Goal: Transaction & Acquisition: Book appointment/travel/reservation

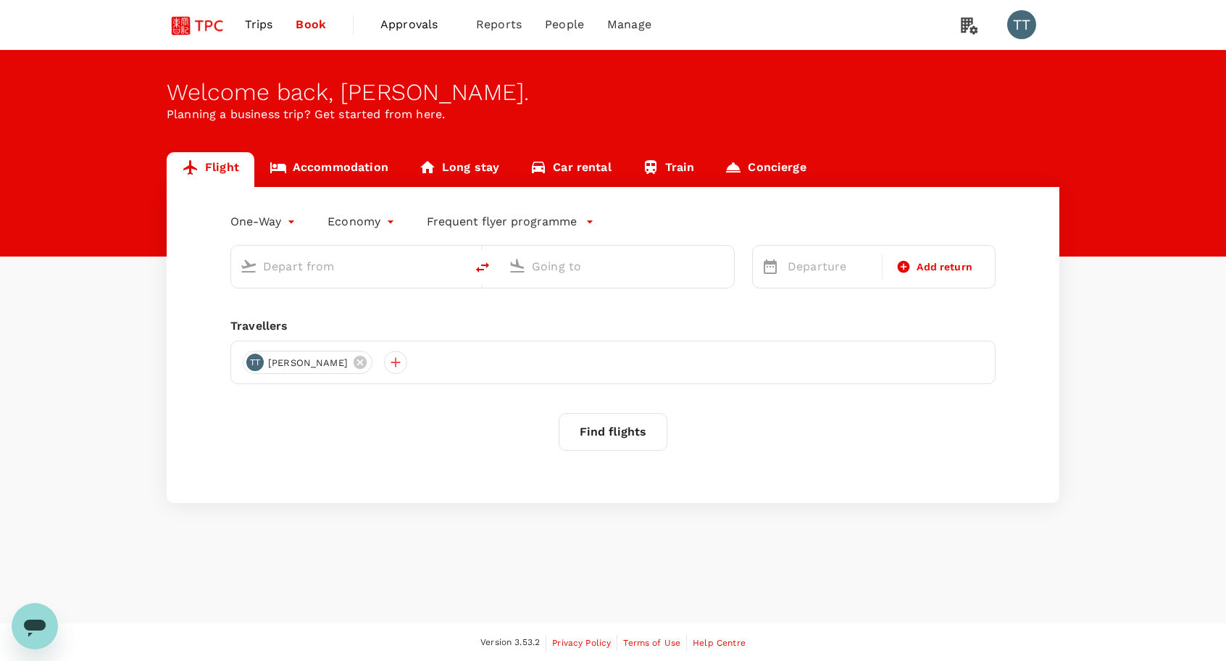
type input "business"
type input "Singapore Changi (SIN)"
type input "Shanghai Pudong Intl (PVG)"
type input "Singapore Changi (SIN)"
type input "Shanghai Pudong Intl (PVG)"
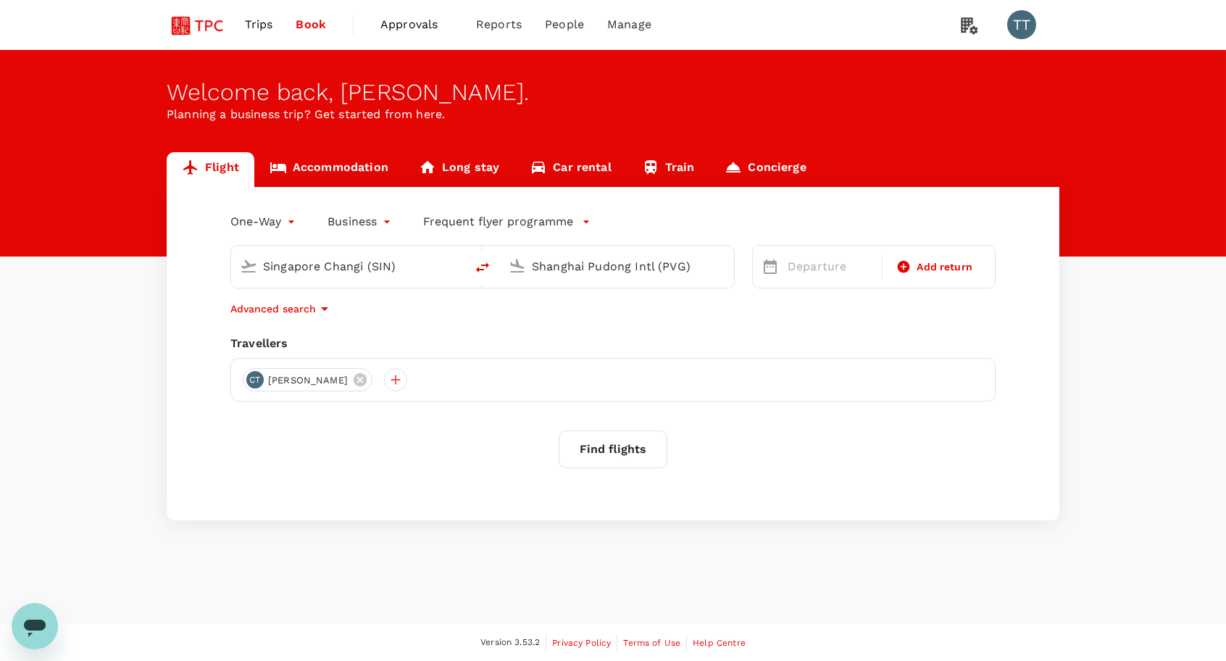
click at [706, 267] on div "Shanghai Pudong Intl (PVG)" at bounding box center [628, 266] width 193 height 23
click at [701, 310] on li "Soekarno-Hatta Intl CGK" at bounding box center [628, 322] width 333 height 31
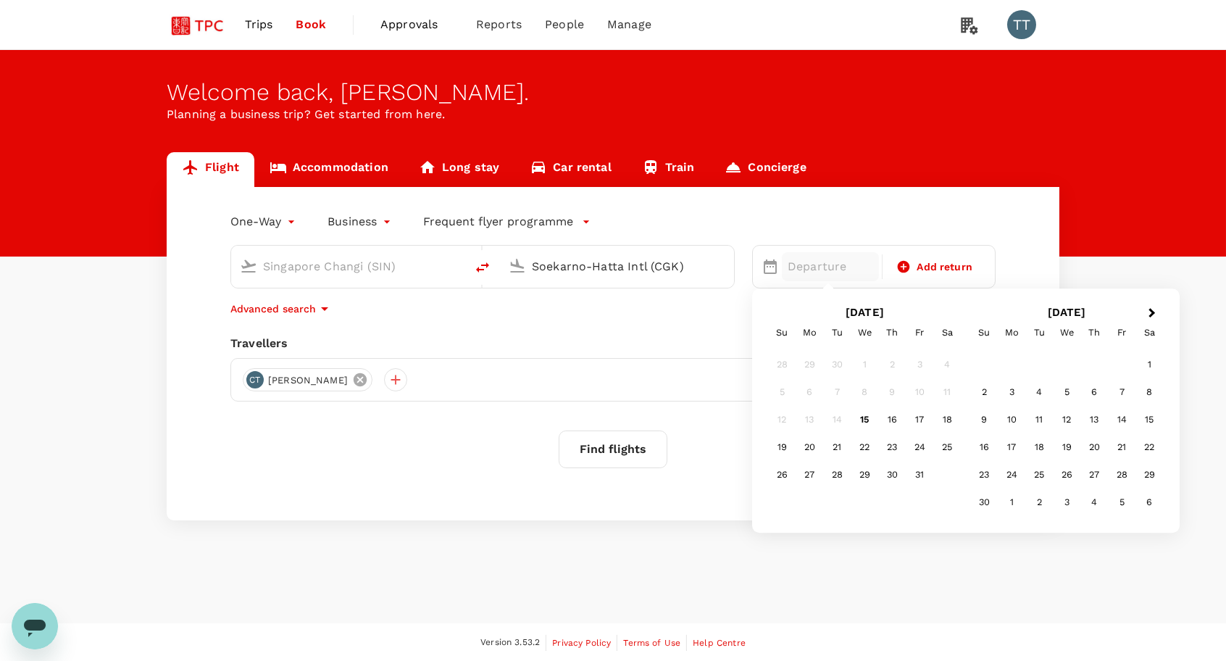
type input "Soekarno-Hatta Intl (CGK)"
click at [353, 382] on icon at bounding box center [359, 379] width 13 height 13
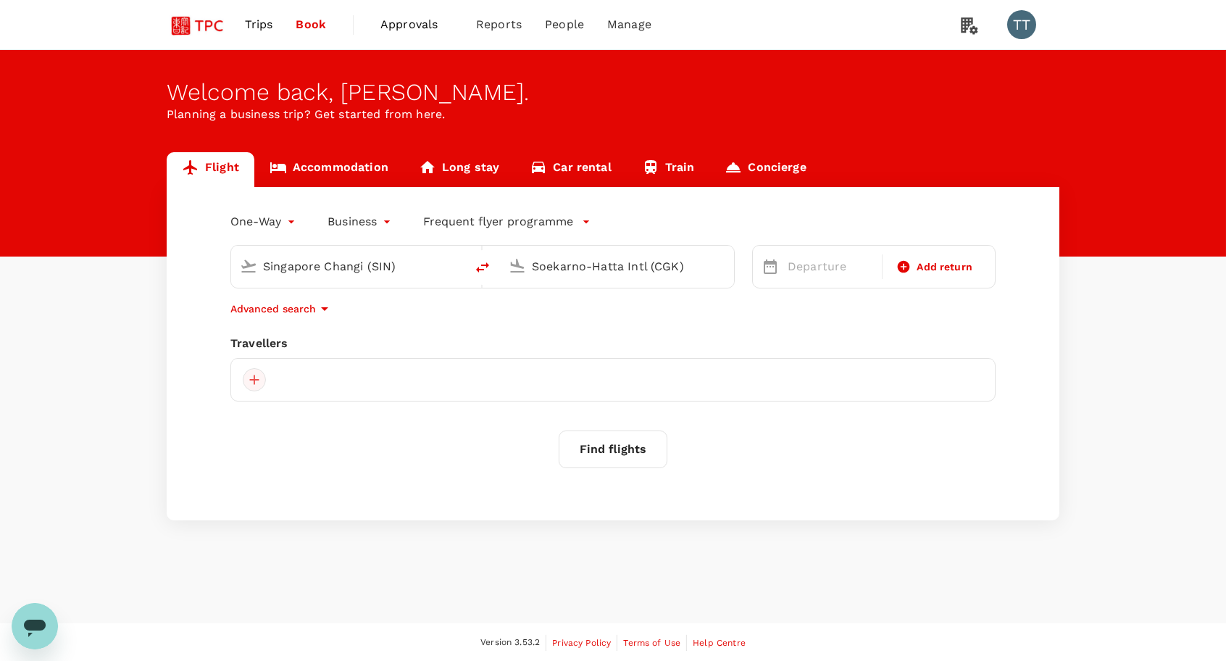
click at [262, 382] on div at bounding box center [254, 379] width 23 height 23
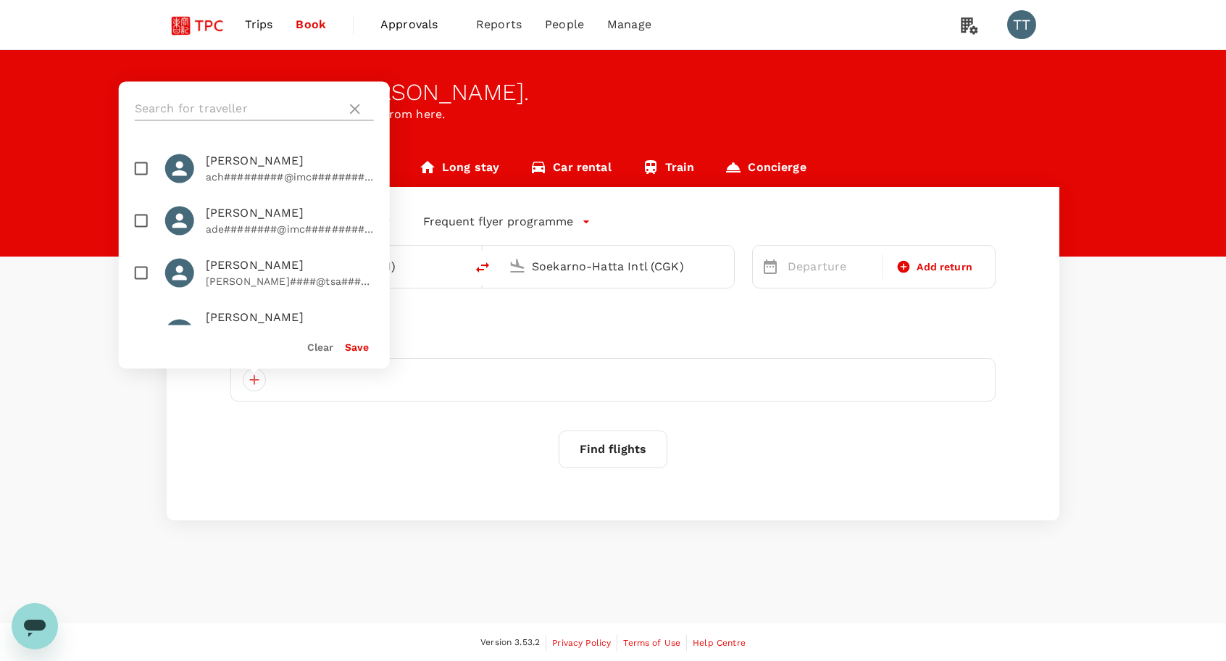
click at [305, 104] on input "text" at bounding box center [238, 108] width 206 height 23
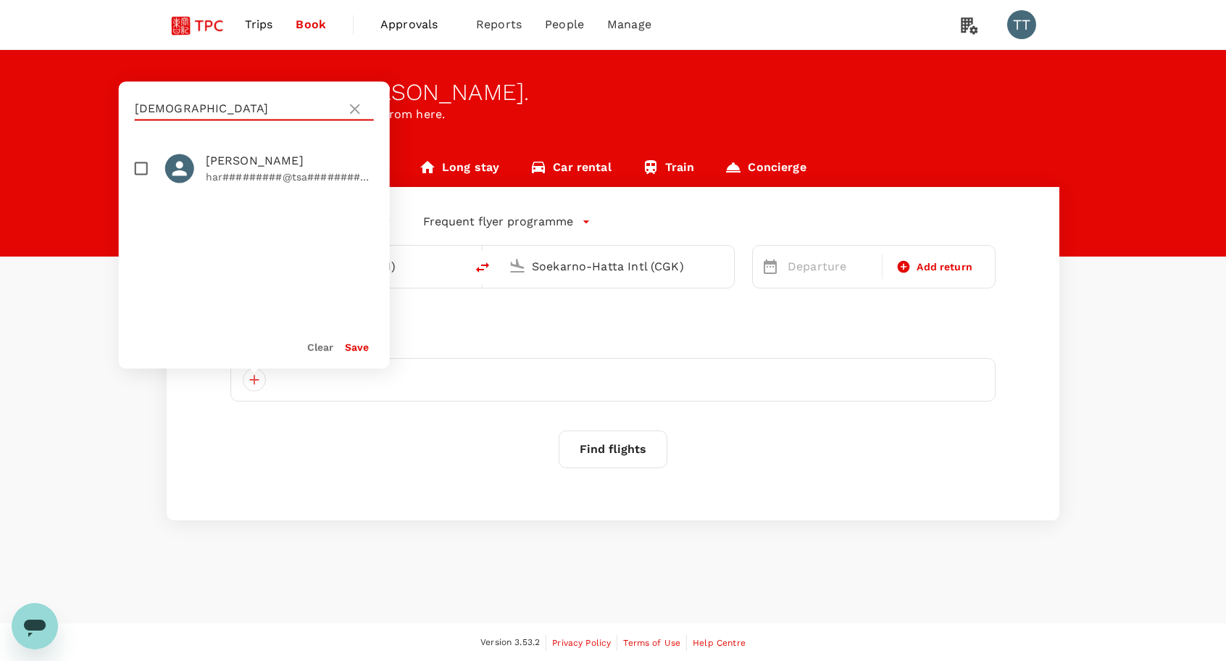
type input "[DEMOGRAPHIC_DATA]"
click at [248, 169] on p "har#########@tsa############" at bounding box center [290, 176] width 168 height 14
click at [301, 173] on p "har#########@tsa############" at bounding box center [290, 176] width 168 height 14
checkbox input "false"
click at [359, 112] on icon at bounding box center [354, 108] width 17 height 17
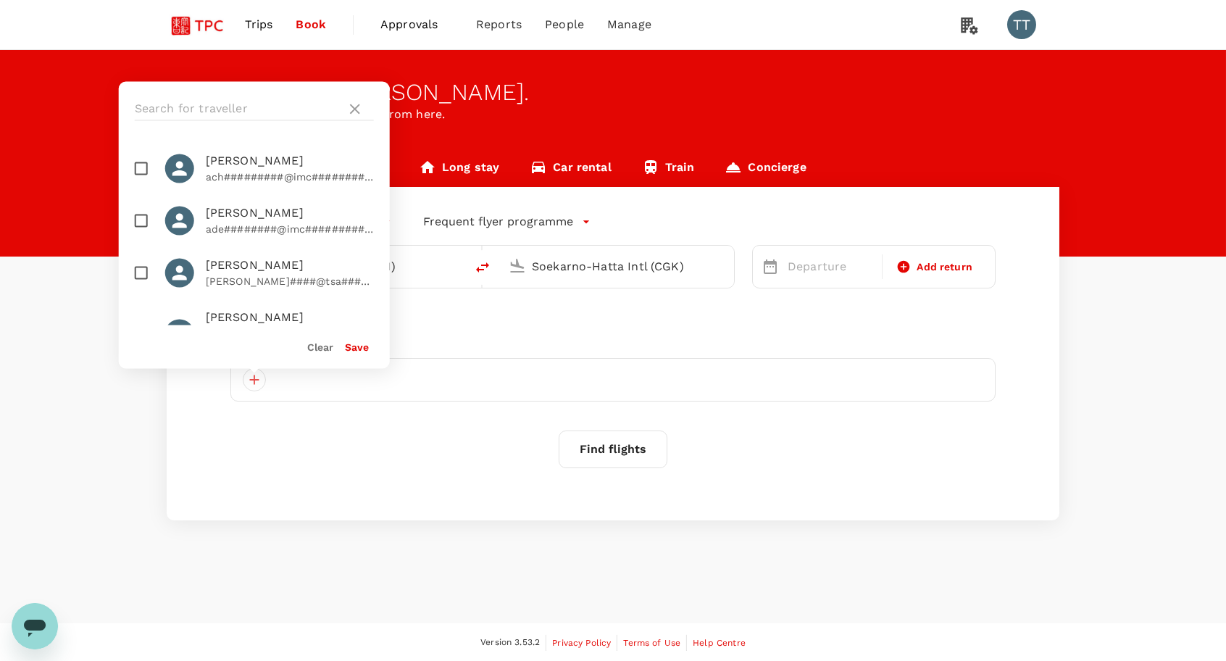
click at [75, 373] on div "Flight Accommodation Long stay Car rental Train Concierge One-Way oneway Busine…" at bounding box center [613, 336] width 1226 height 368
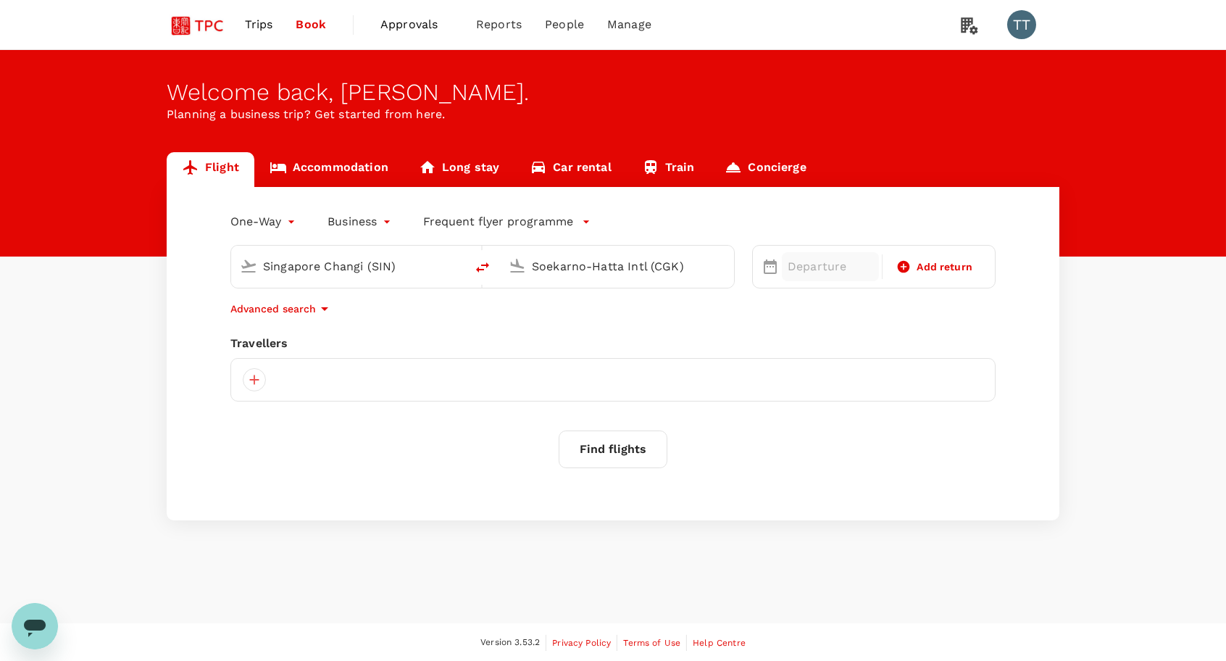
click at [792, 272] on p "Departure" at bounding box center [829, 266] width 85 height 17
click at [812, 449] on div "20" at bounding box center [809, 448] width 28 height 28
click at [947, 267] on span "Add return" at bounding box center [944, 266] width 56 height 15
type input "roundtrip"
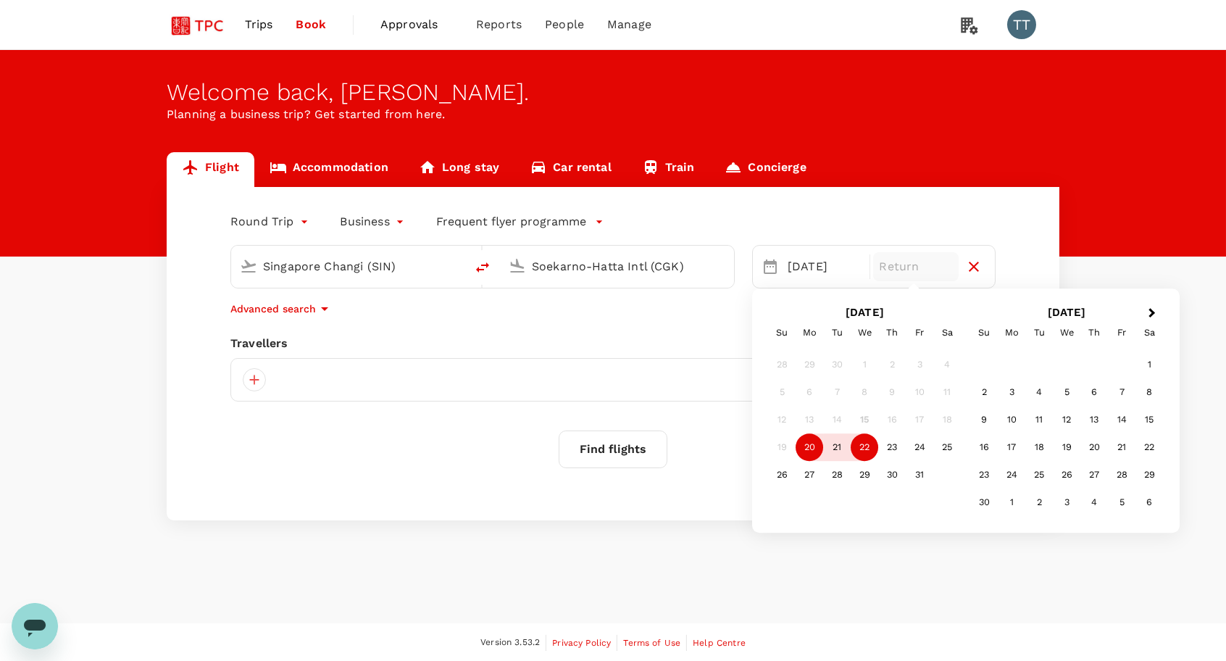
click at [866, 443] on div "22" at bounding box center [864, 448] width 28 height 28
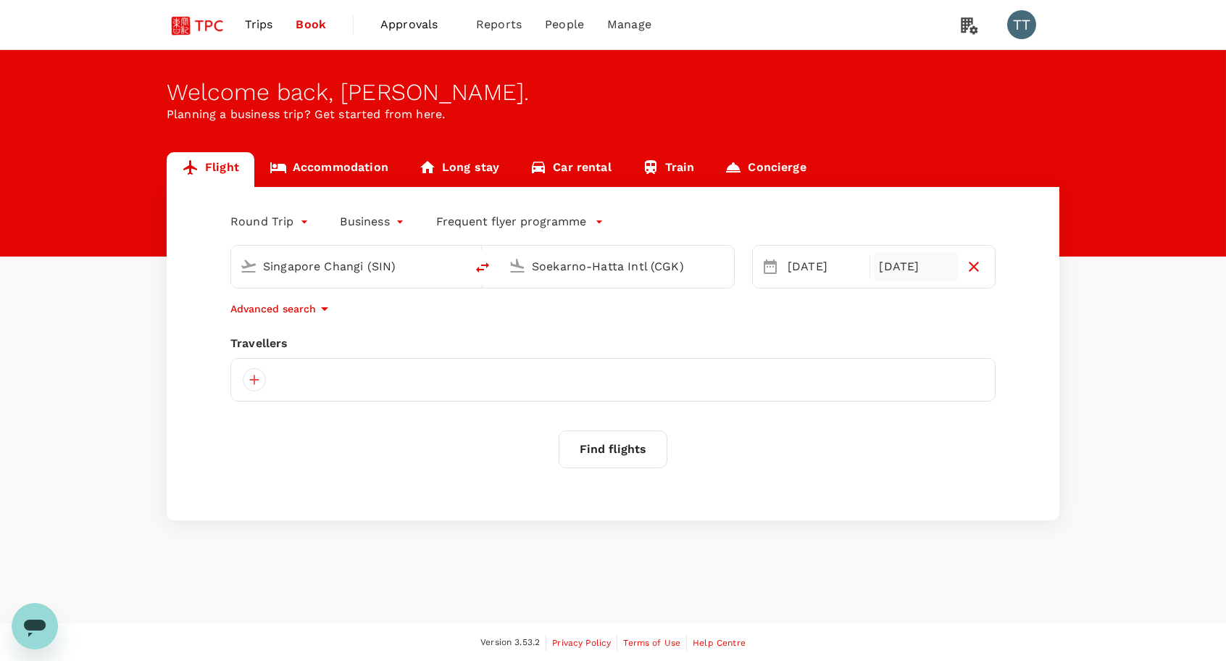
click at [649, 456] on button "Find flights" at bounding box center [612, 449] width 109 height 38
click at [586, 383] on div at bounding box center [612, 379] width 765 height 43
click at [251, 380] on div at bounding box center [254, 379] width 23 height 23
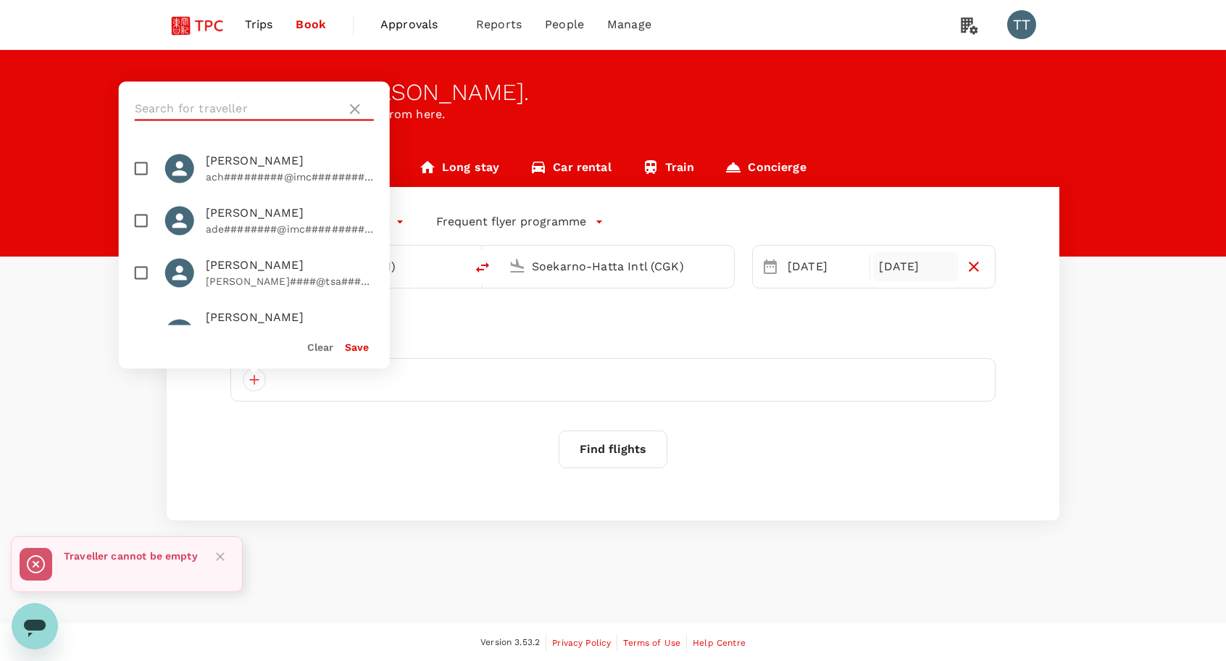
click at [306, 108] on input "text" at bounding box center [238, 108] width 206 height 23
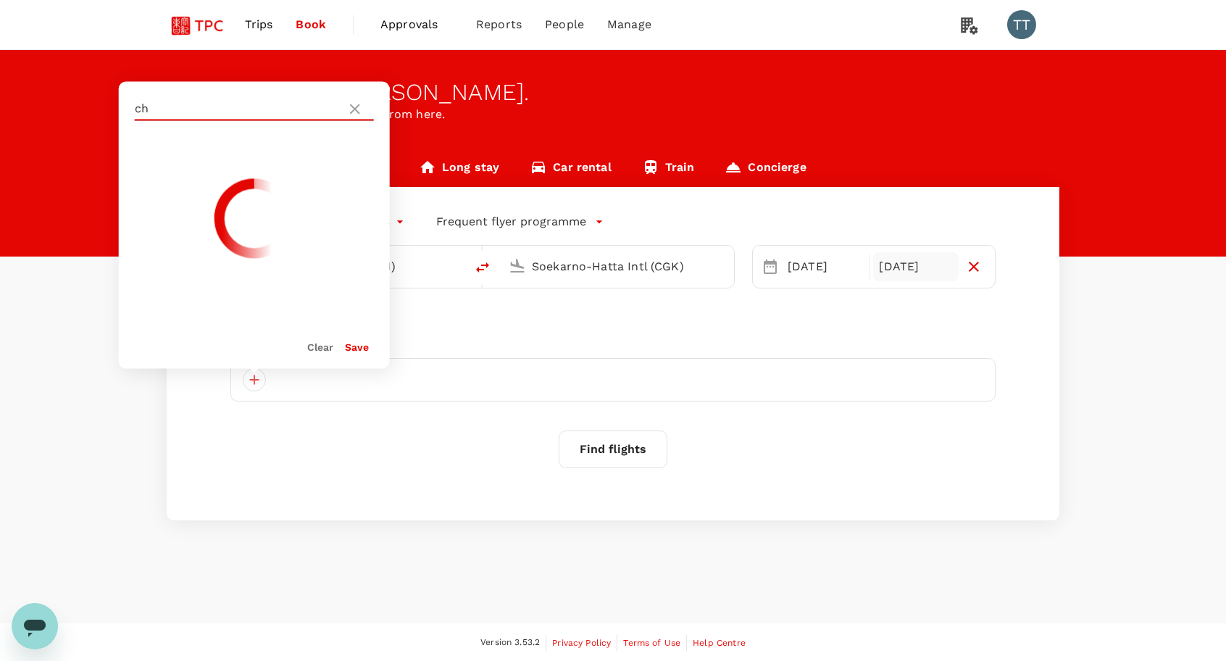
type input "c"
type input "haree"
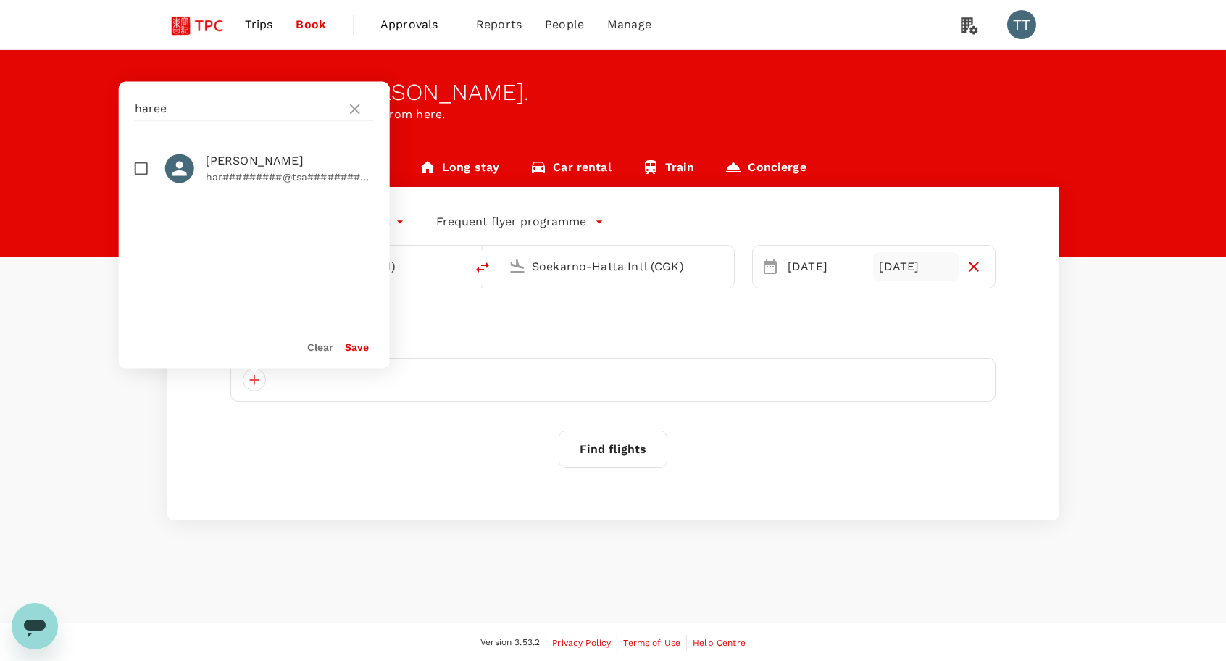
click at [301, 172] on p "har#########@tsa############" at bounding box center [290, 176] width 168 height 14
checkbox input "true"
click at [359, 347] on button "Save" at bounding box center [357, 347] width 24 height 12
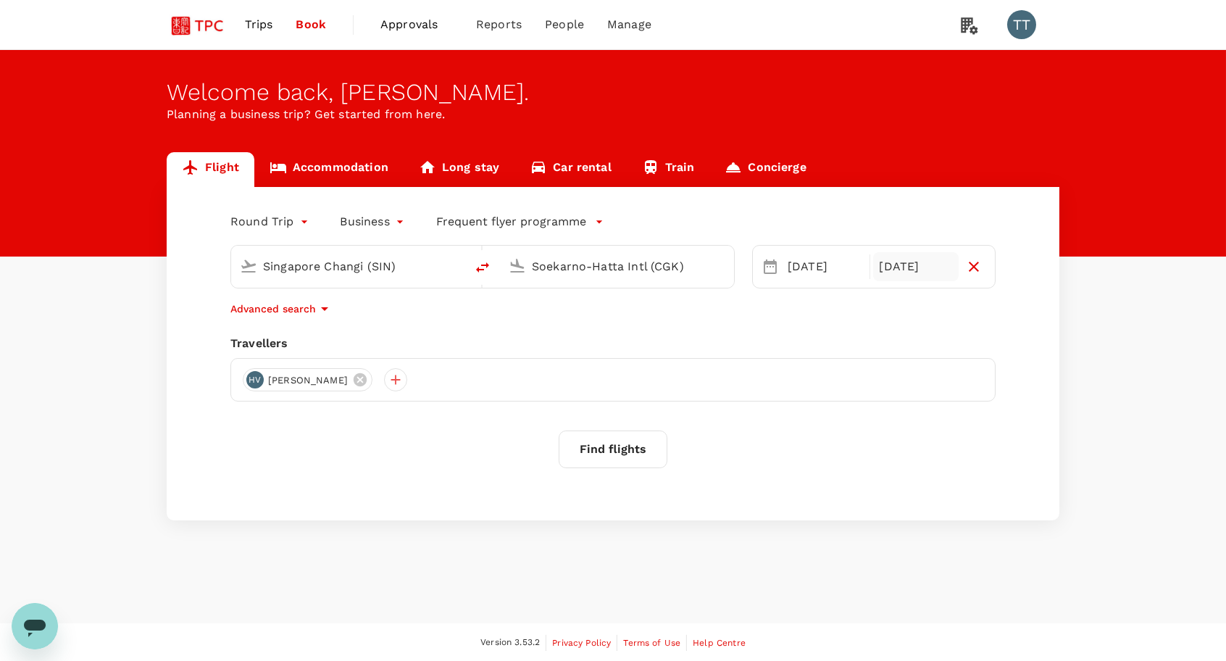
click at [608, 456] on button "Find flights" at bounding box center [612, 449] width 109 height 38
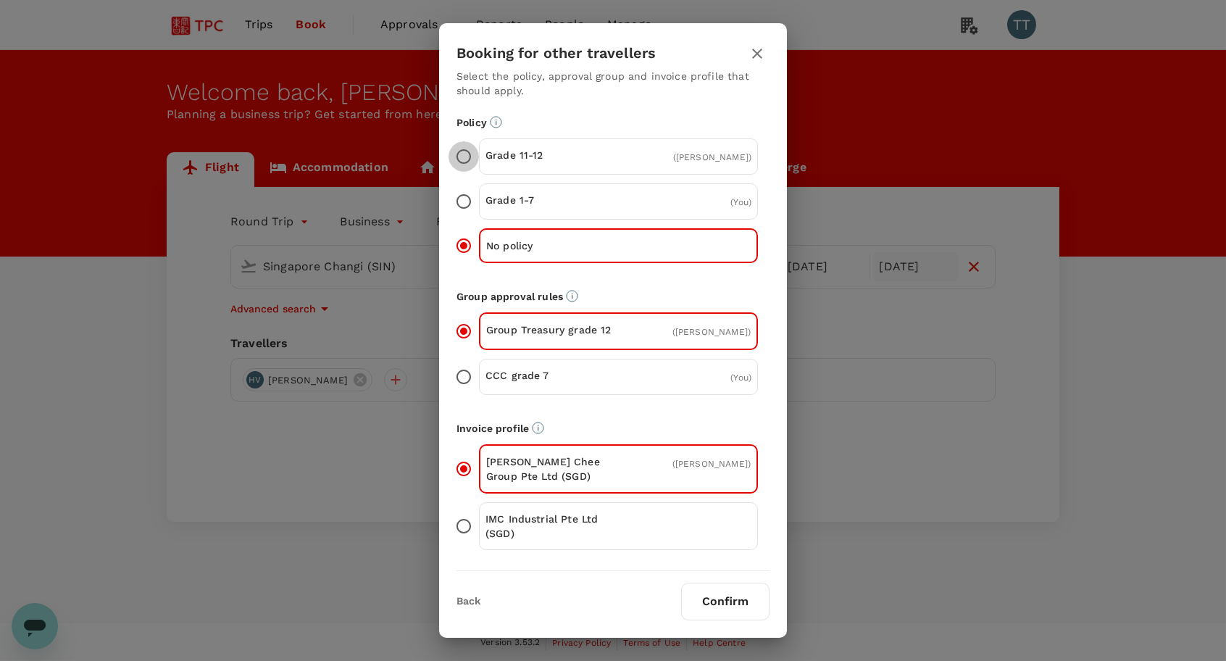
click at [465, 152] on input "Grade 11-12 ( [PERSON_NAME] )" at bounding box center [463, 156] width 30 height 30
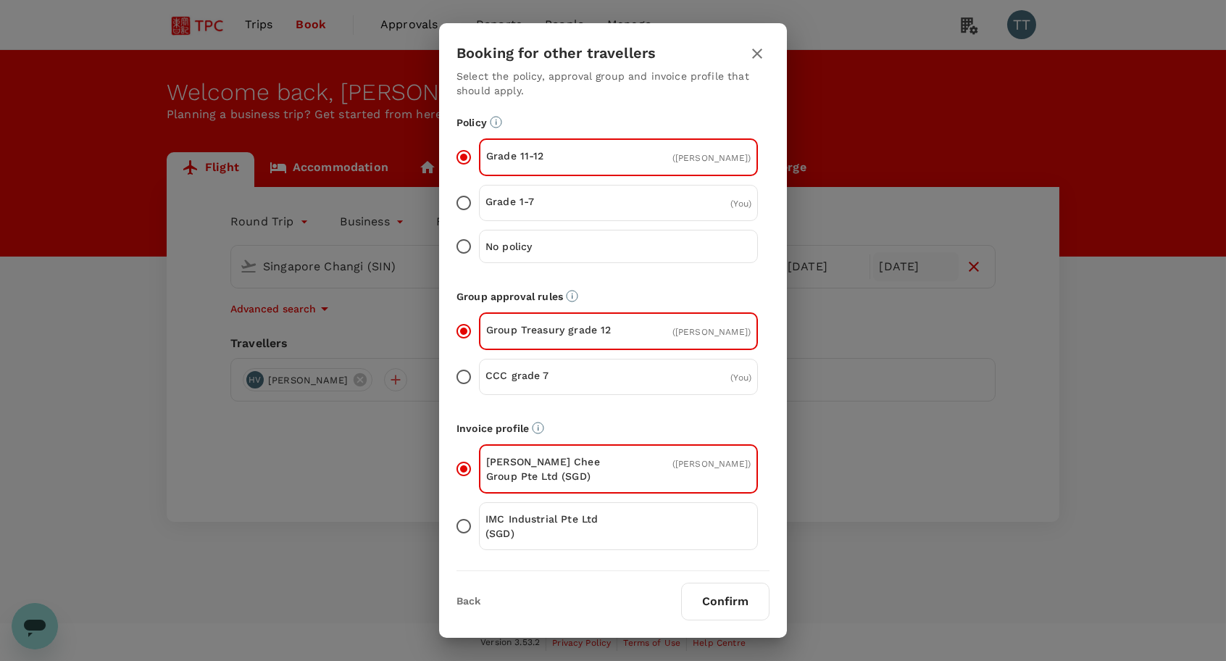
click at [711, 599] on button "Confirm" at bounding box center [725, 601] width 88 height 38
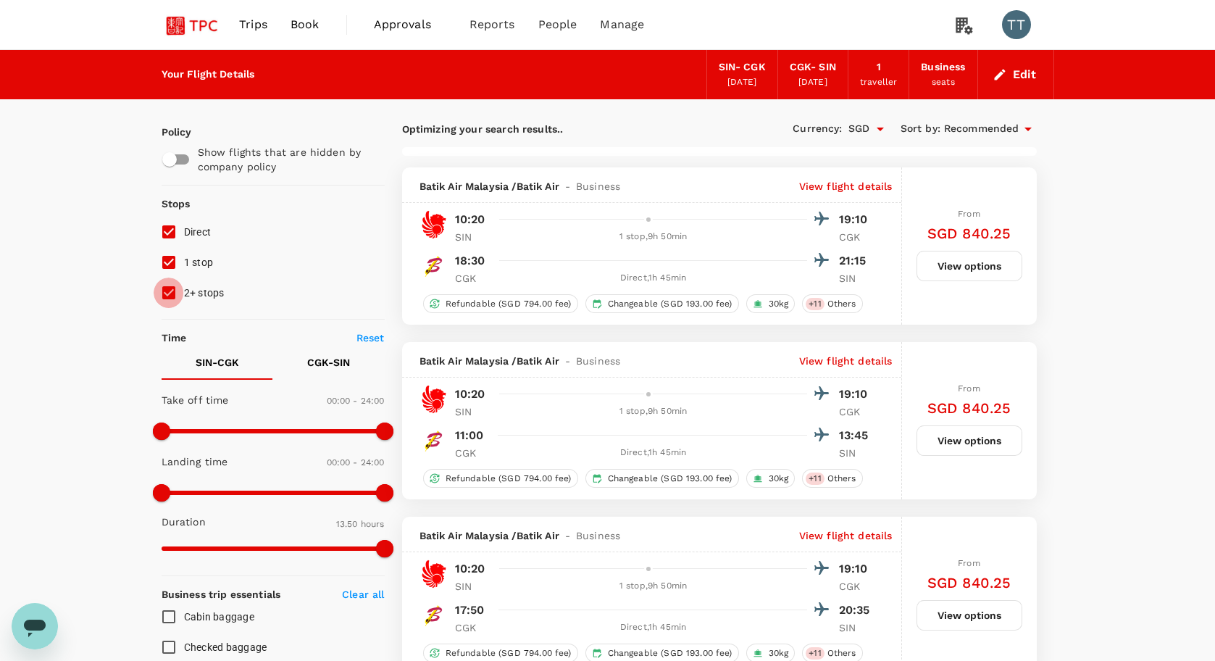
click at [174, 290] on input "2+ stops" at bounding box center [169, 292] width 30 height 30
checkbox input "false"
click at [166, 264] on input "1 stop" at bounding box center [169, 262] width 30 height 30
checkbox input "false"
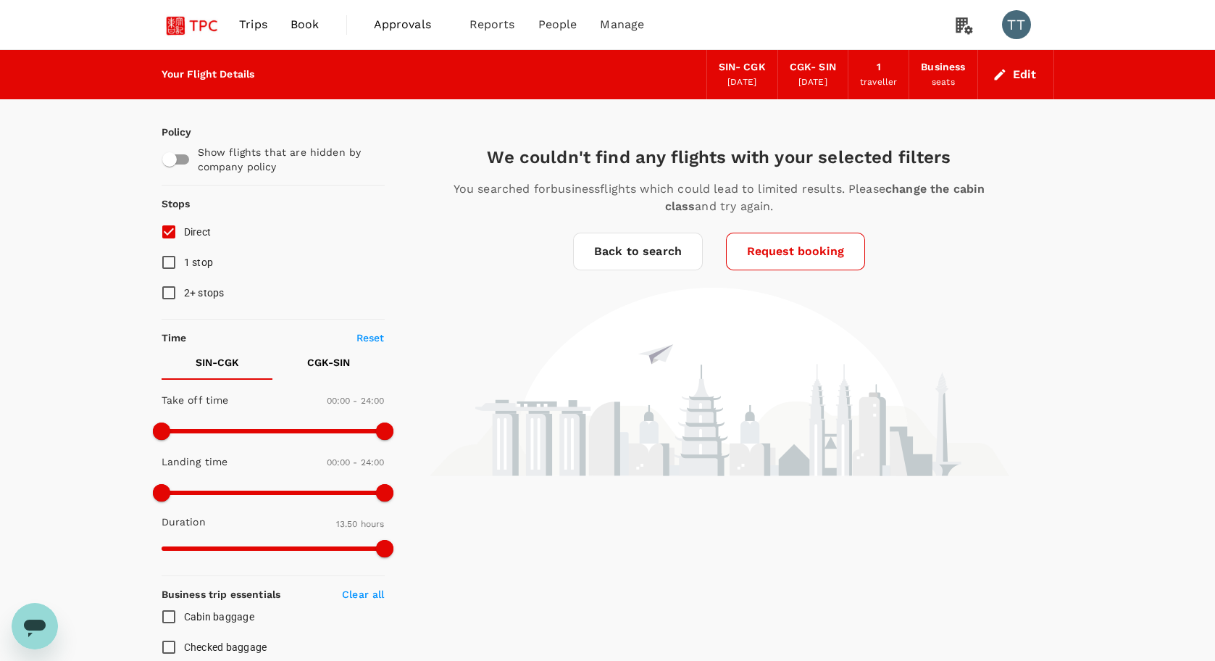
click at [183, 159] on input "checkbox" at bounding box center [169, 160] width 83 height 28
checkbox input "true"
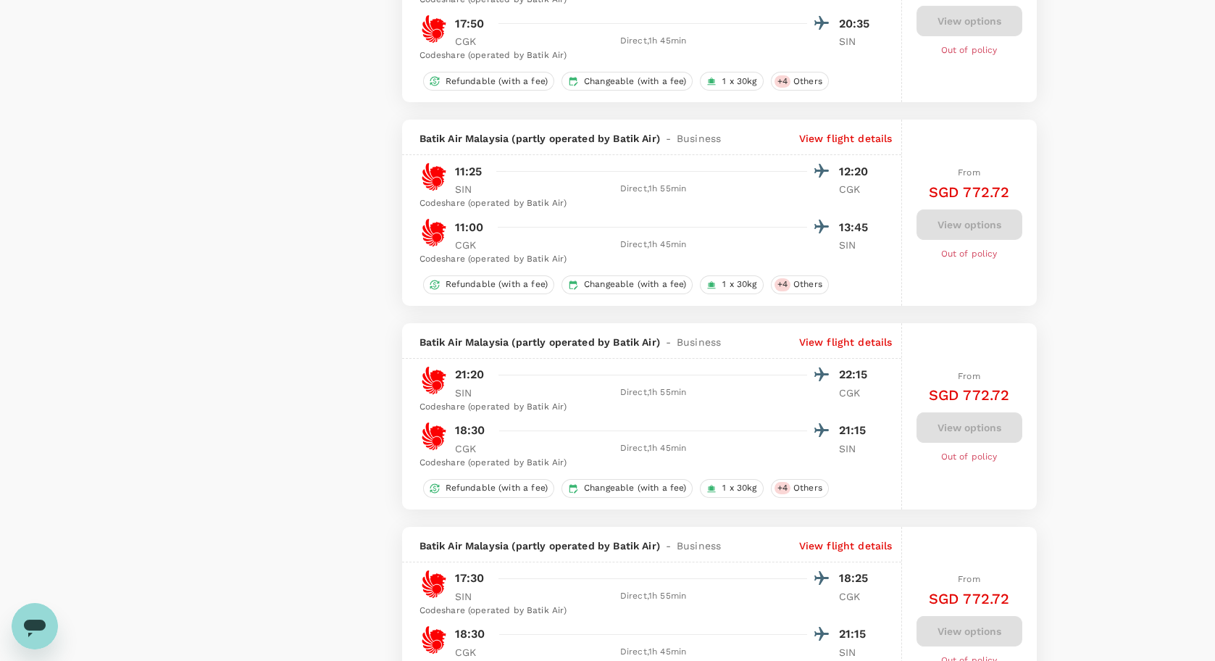
scroll to position [3422, 0]
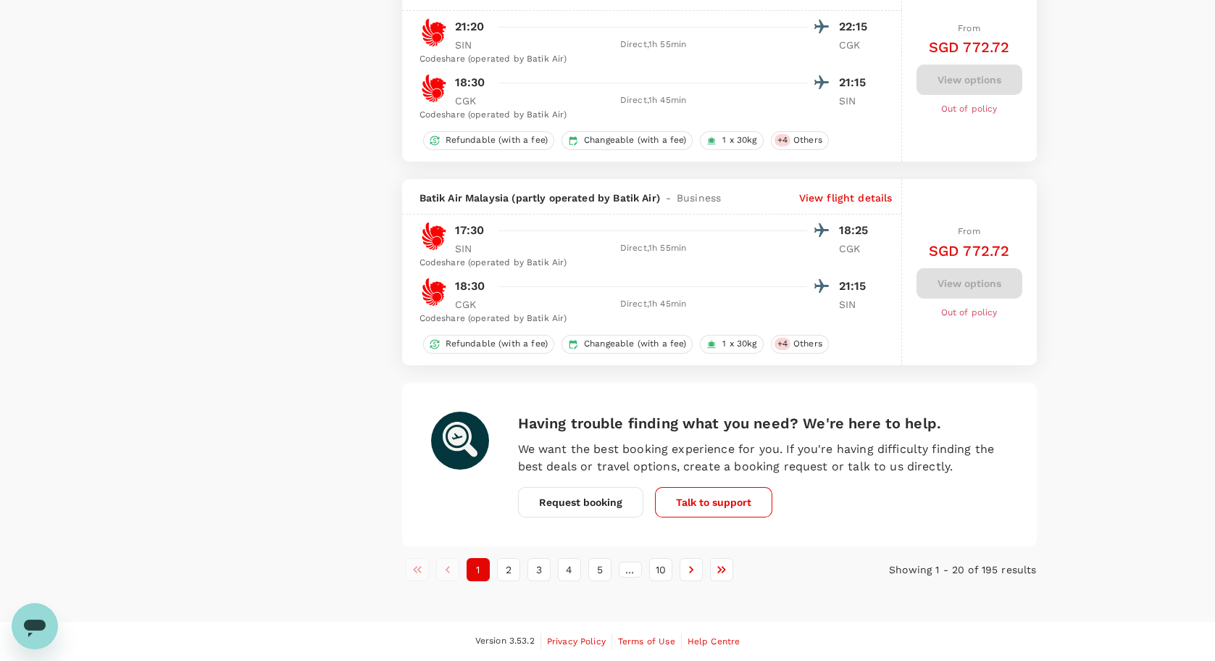
click at [508, 574] on button "2" at bounding box center [508, 569] width 23 height 23
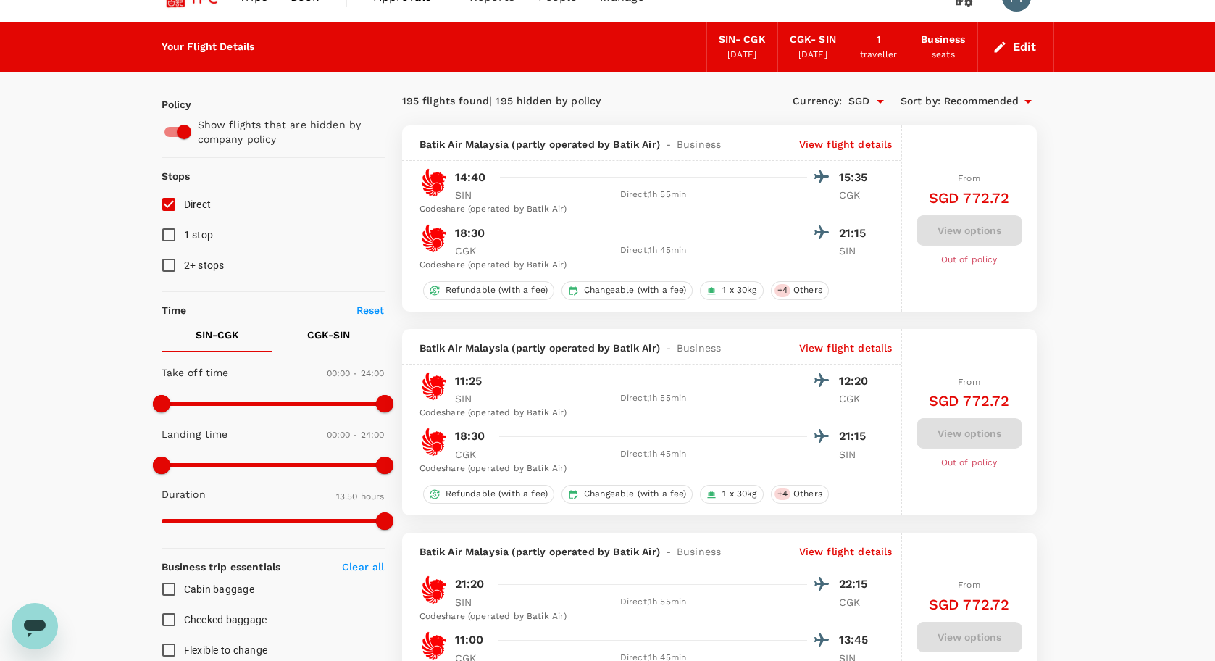
scroll to position [0, 0]
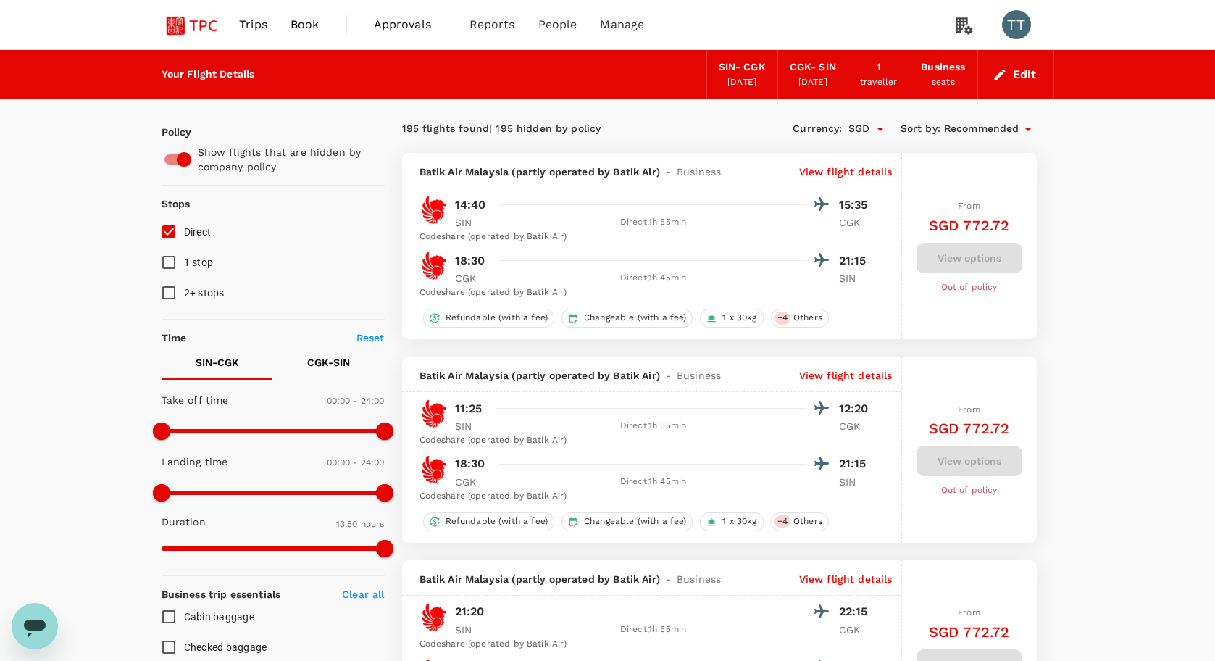
click at [950, 80] on div "seats" at bounding box center [942, 82] width 23 height 14
click at [1026, 78] on button "Edit" at bounding box center [1015, 74] width 52 height 23
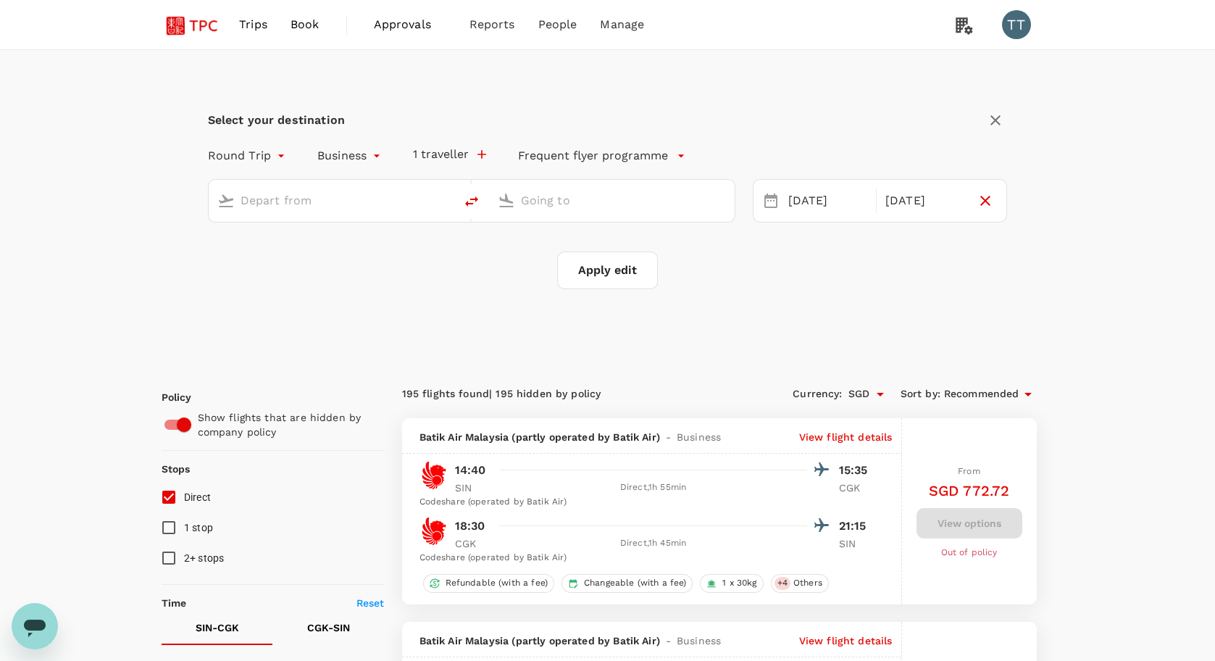
type input "Singapore Changi (SIN)"
type input "Soekarno-Hatta Intl (CGK)"
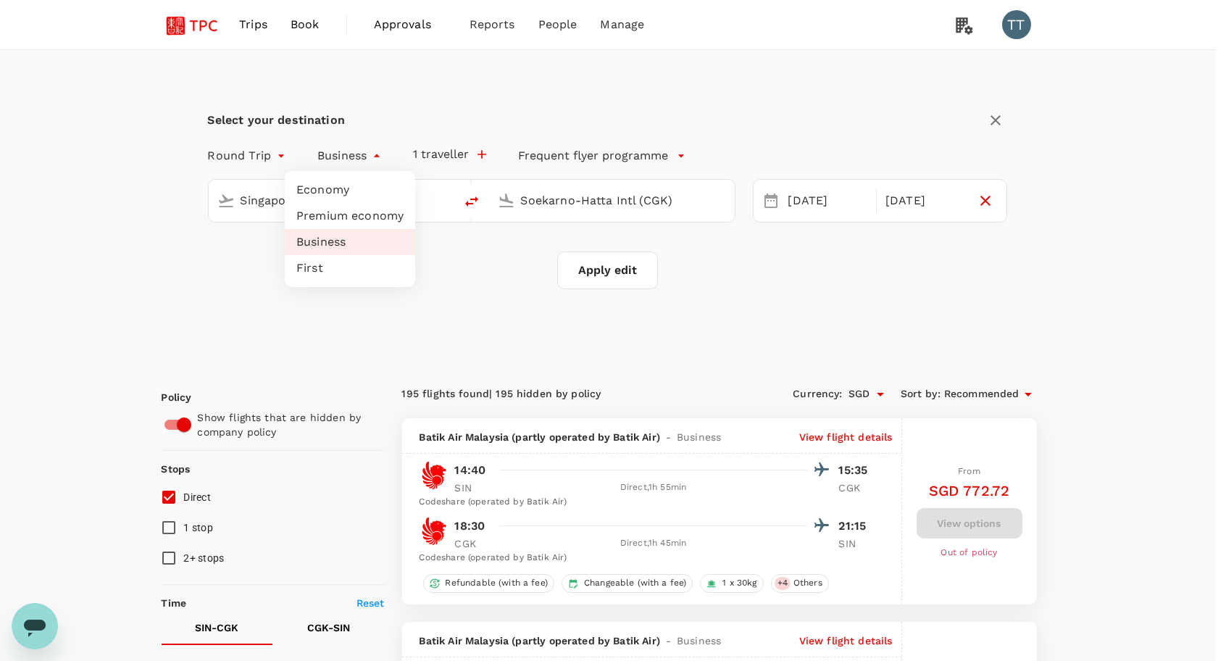
click at [363, 183] on li "Economy" at bounding box center [350, 190] width 130 height 26
type input "economy"
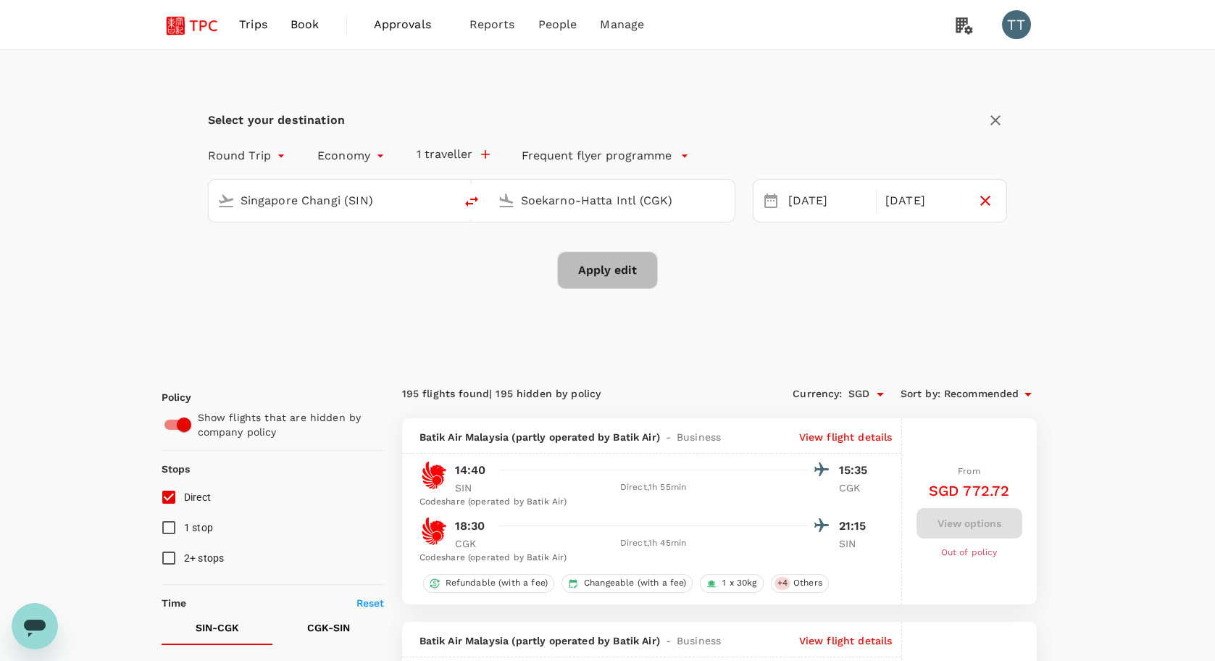
click at [615, 275] on button "Apply edit" at bounding box center [607, 270] width 101 height 38
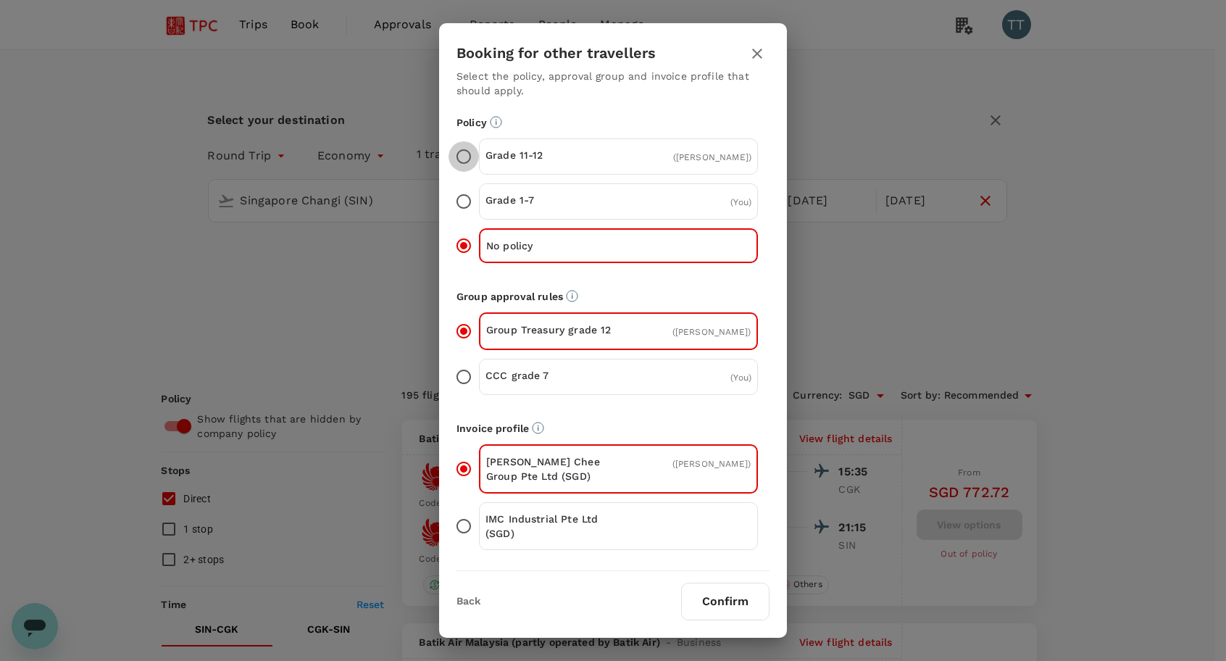
click at [470, 158] on input "Grade 11-12 ( [PERSON_NAME] )" at bounding box center [463, 156] width 30 height 30
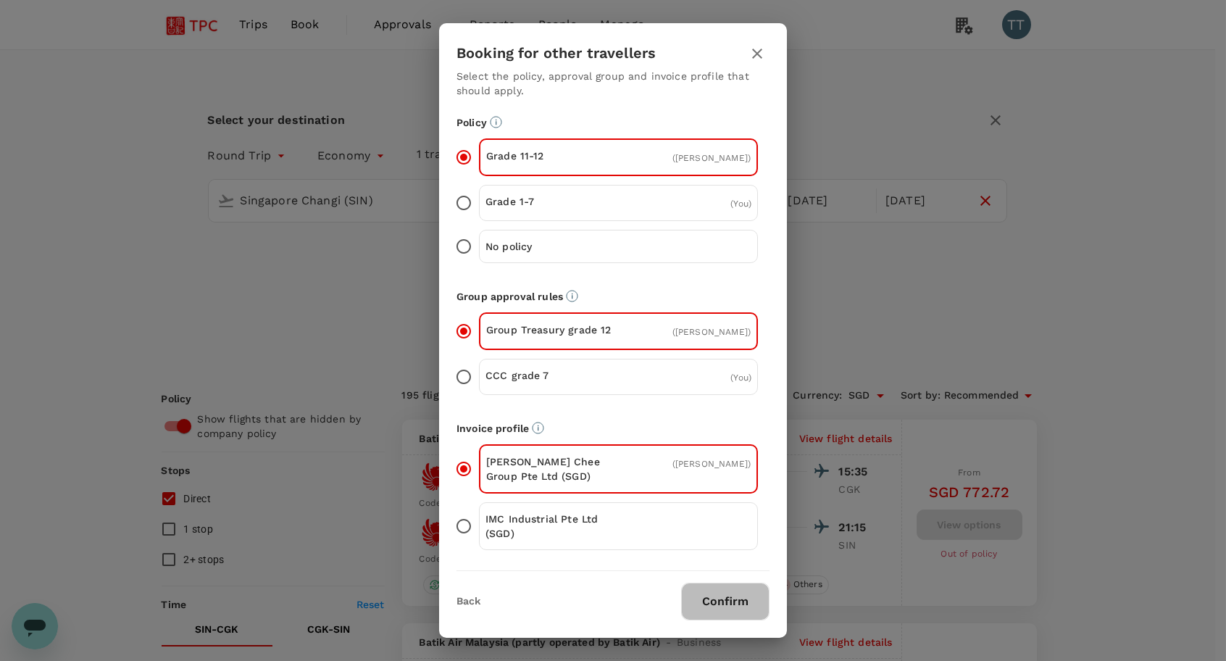
click at [712, 603] on button "Confirm" at bounding box center [725, 601] width 88 height 38
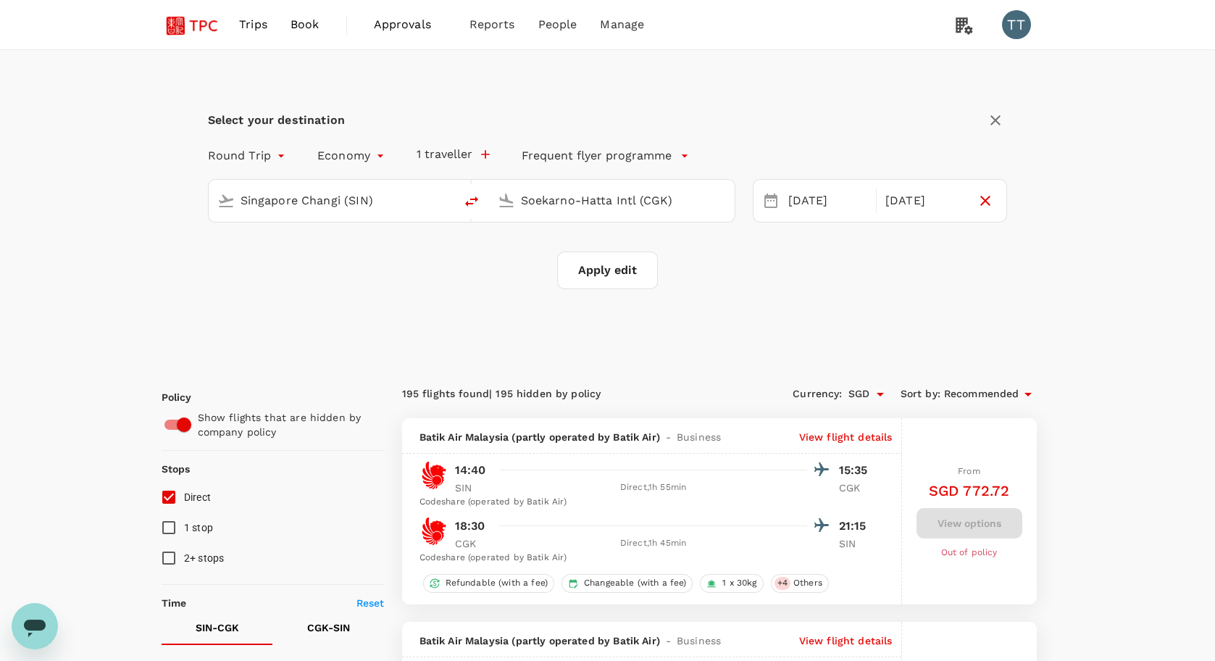
checkbox input "false"
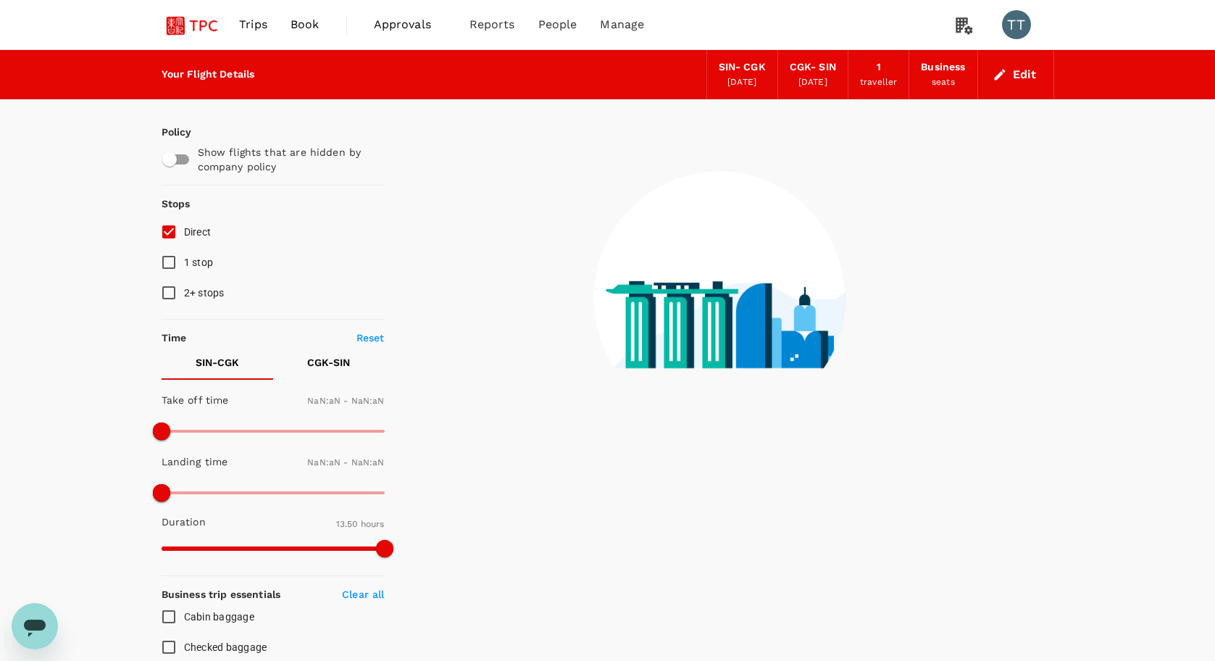
type input "1440"
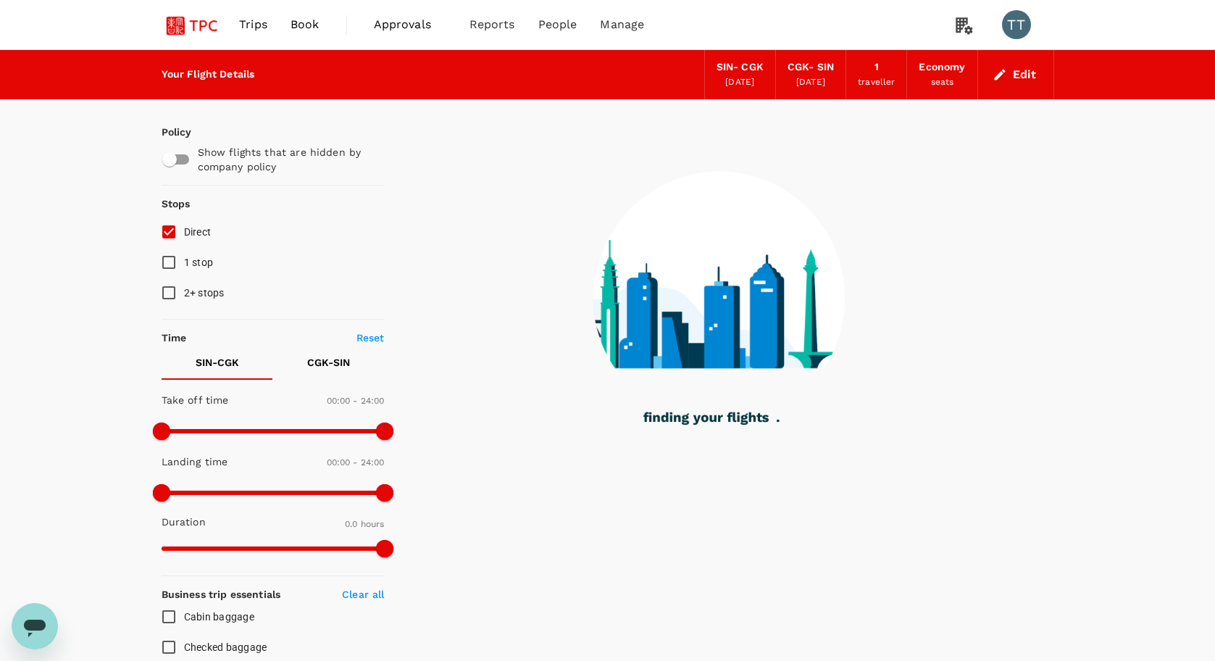
type input "120"
checkbox input "true"
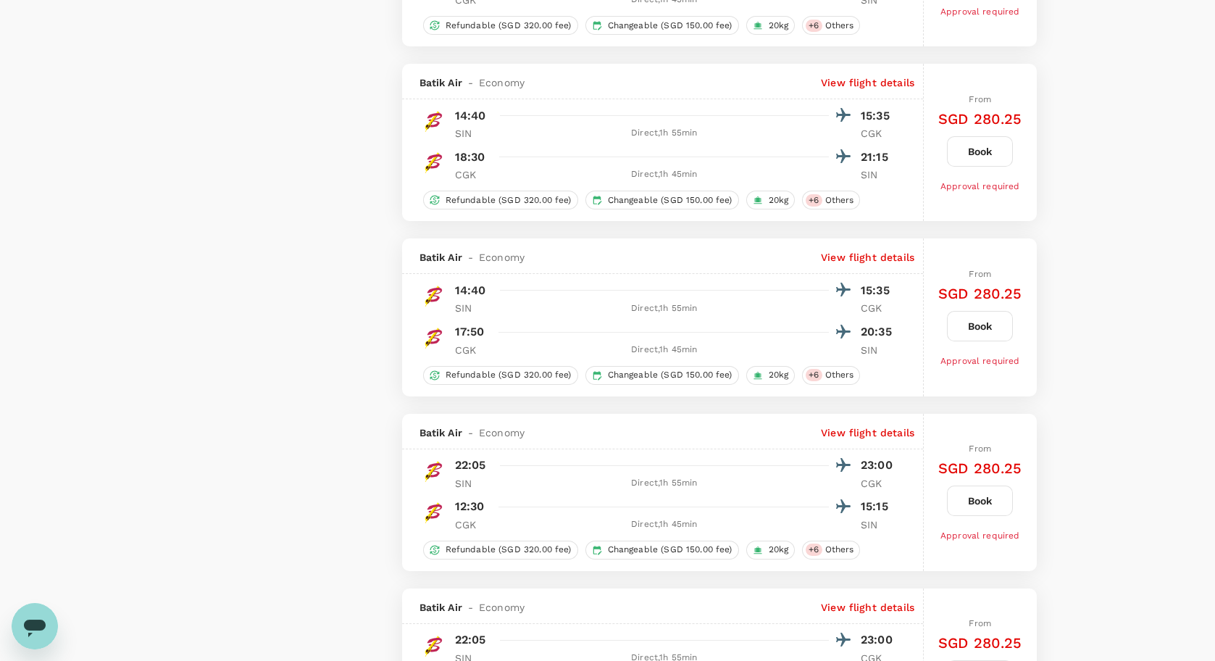
scroll to position [3293, 0]
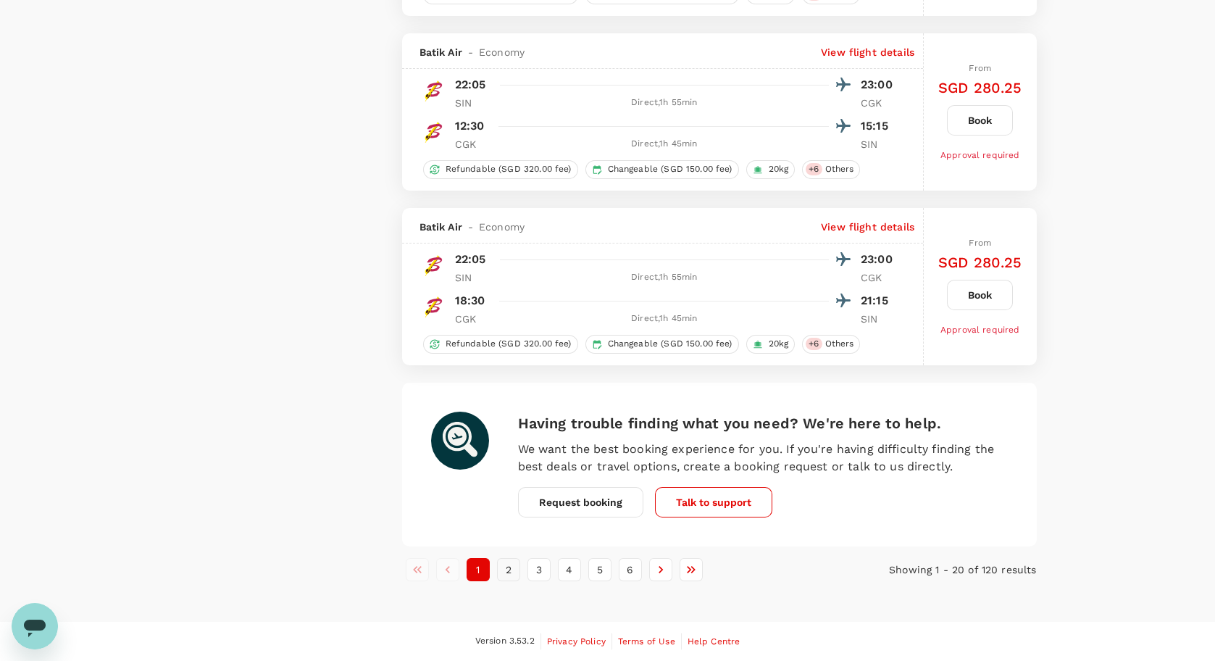
type input "735"
click at [509, 569] on button "2" at bounding box center [508, 569] width 23 height 23
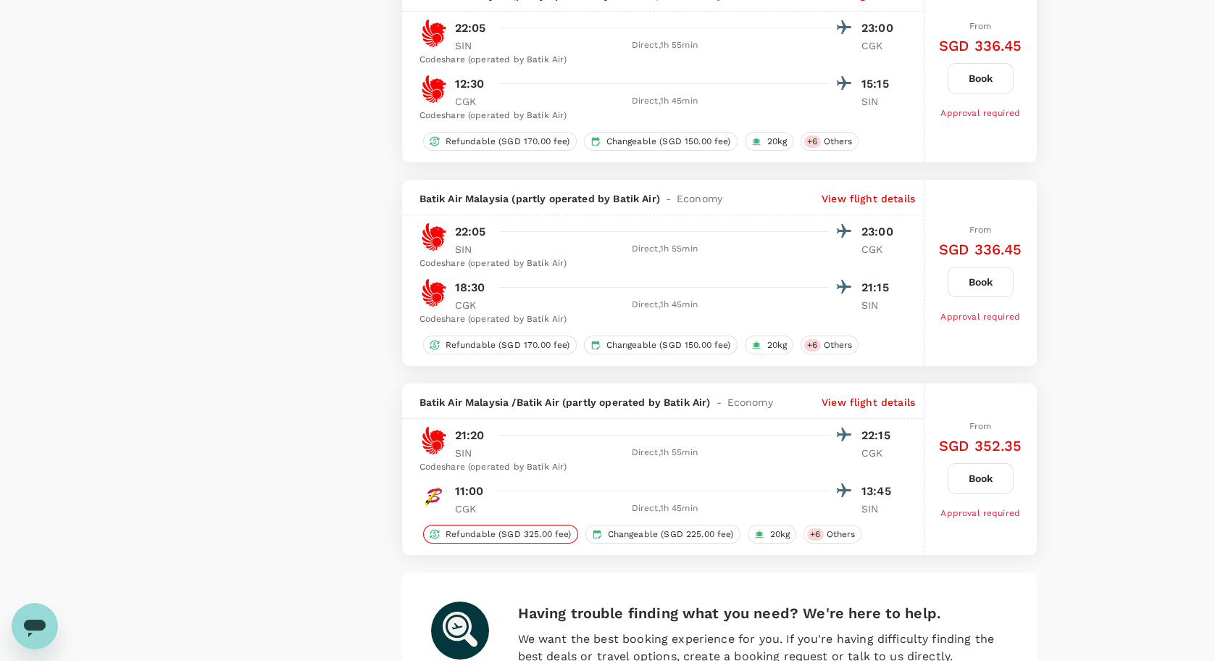
scroll to position [3682, 0]
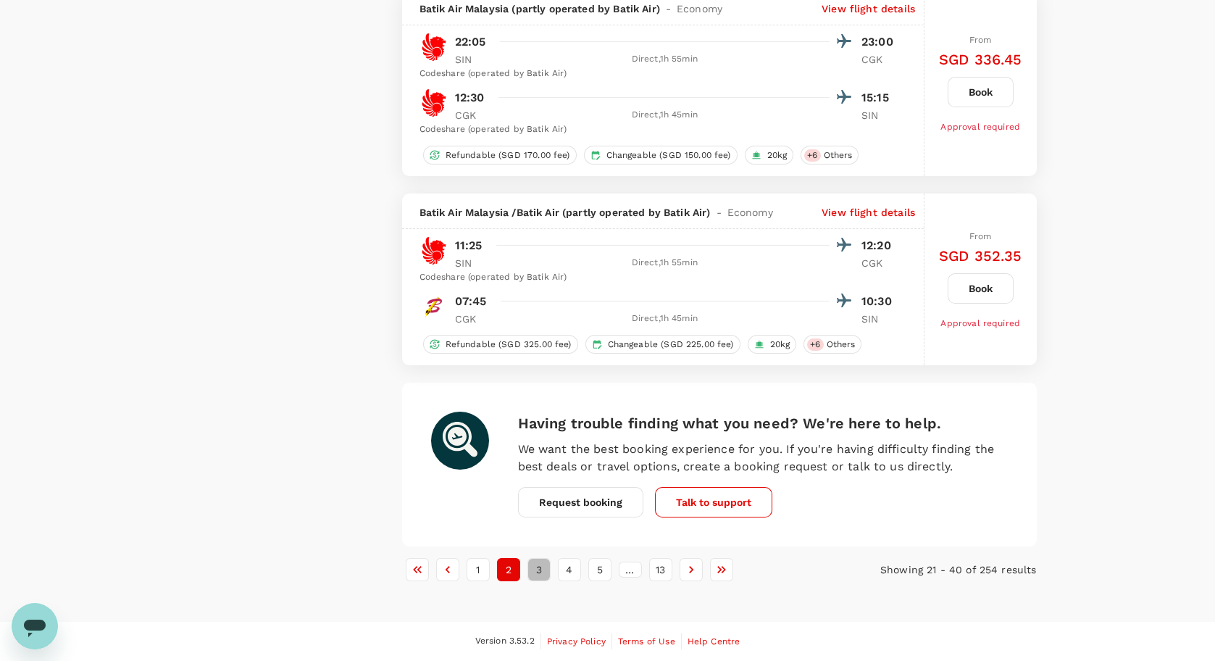
click at [545, 575] on button "3" at bounding box center [538, 569] width 23 height 23
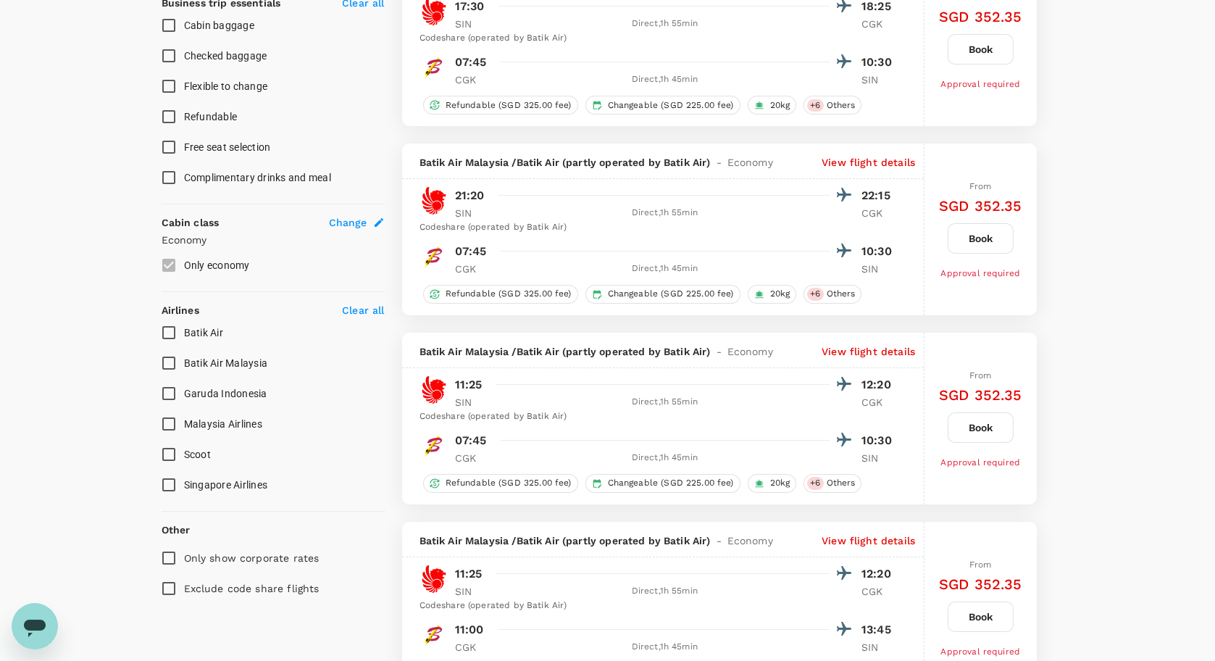
scroll to position [869, 0]
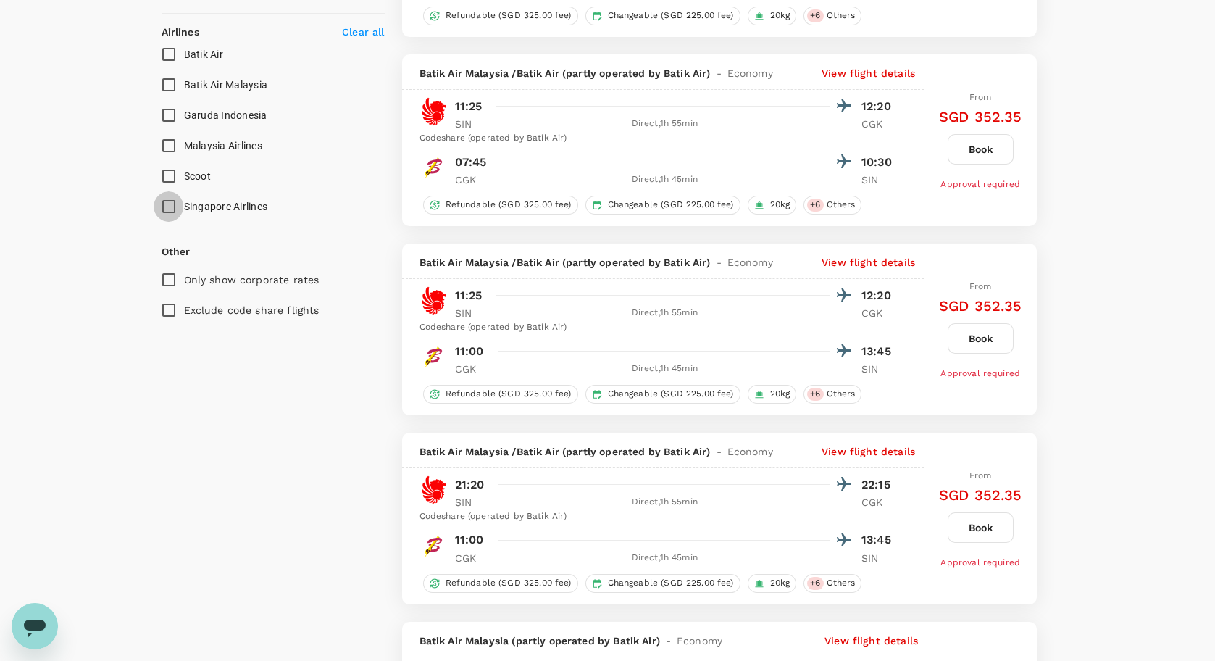
click at [169, 206] on input "Singapore Airlines" at bounding box center [169, 206] width 30 height 30
checkbox input "true"
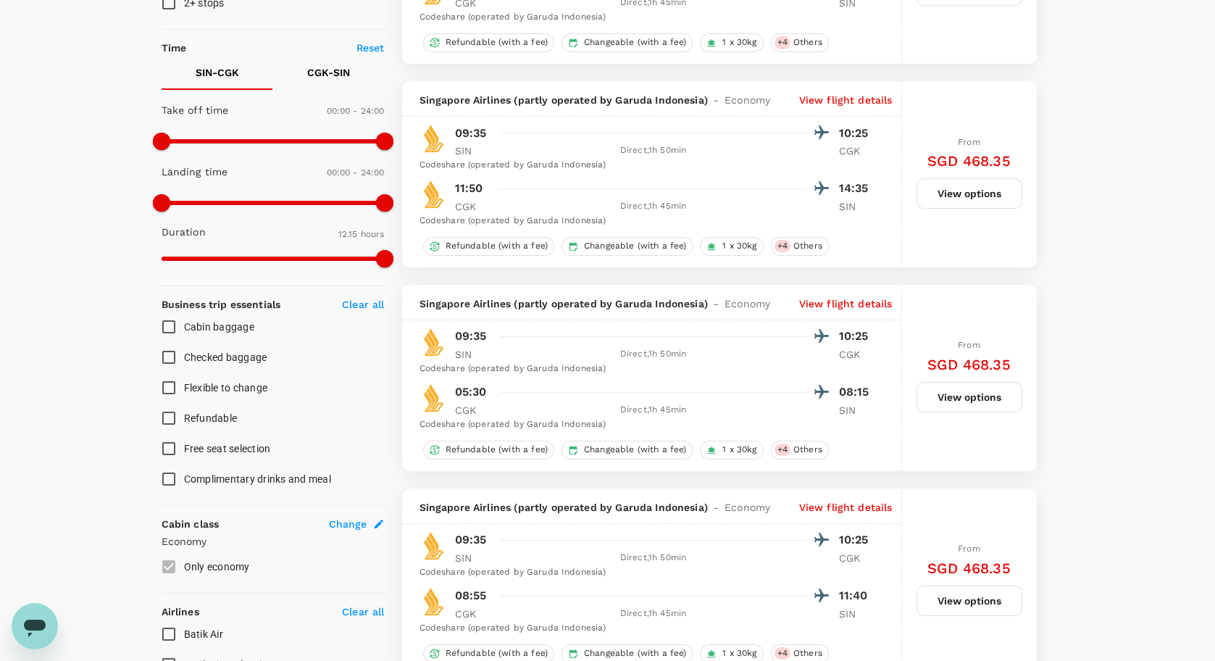
scroll to position [0, 0]
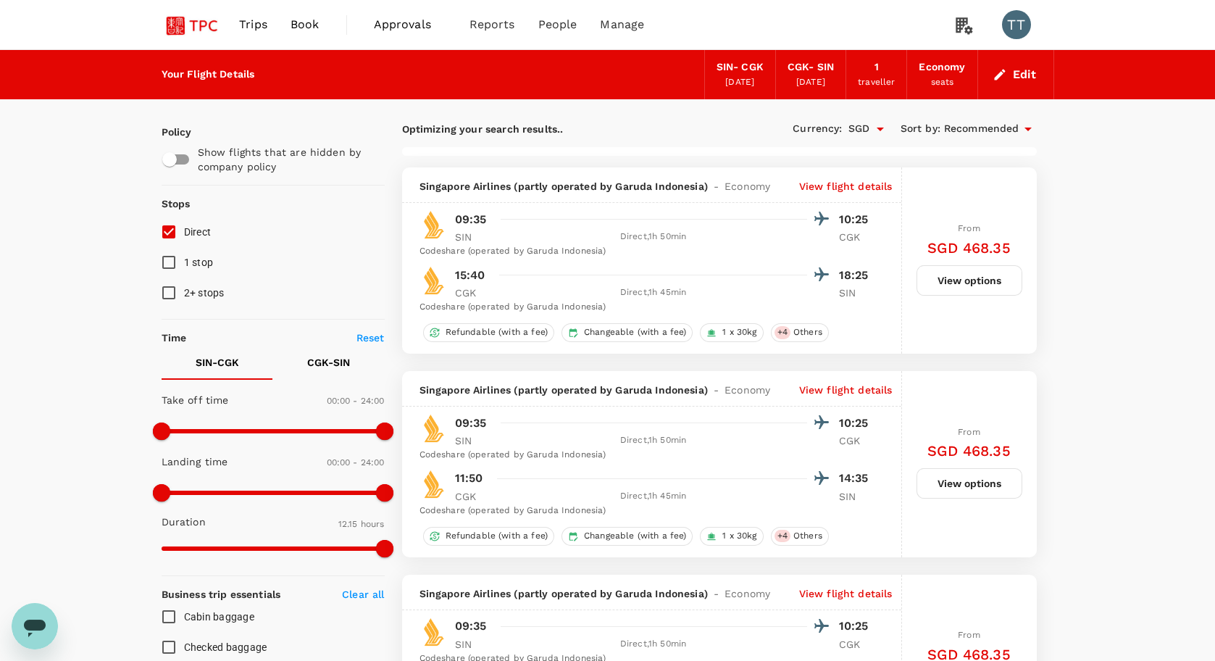
type input "1715"
checkbox input "false"
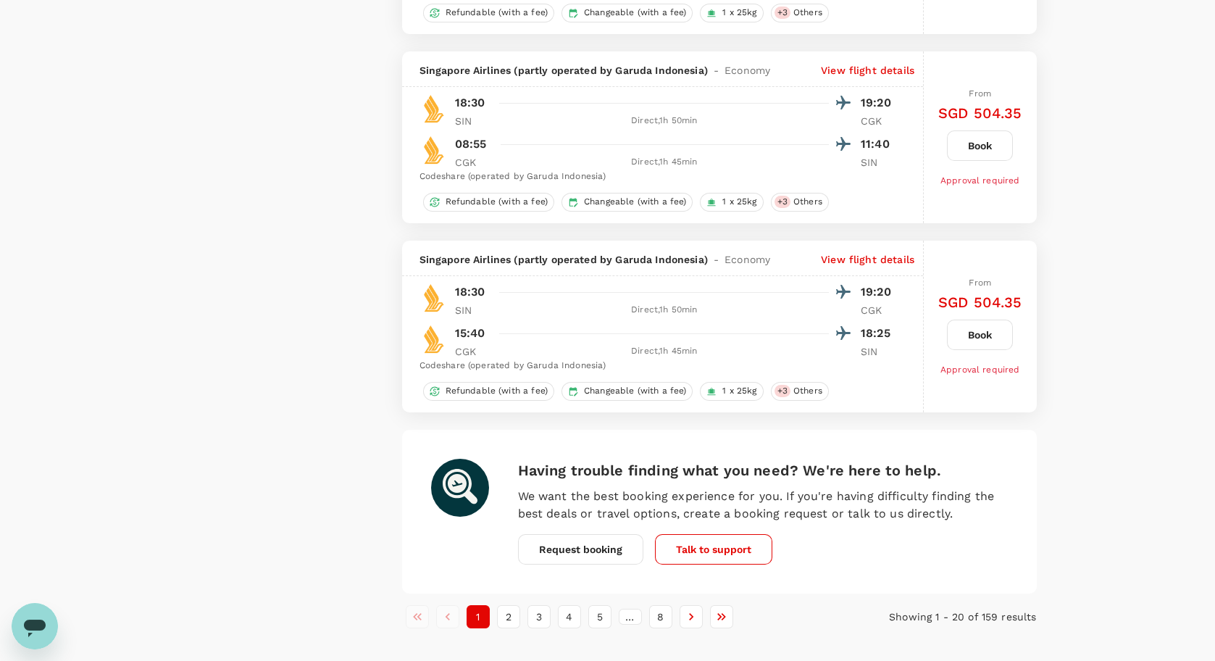
scroll to position [3711, 0]
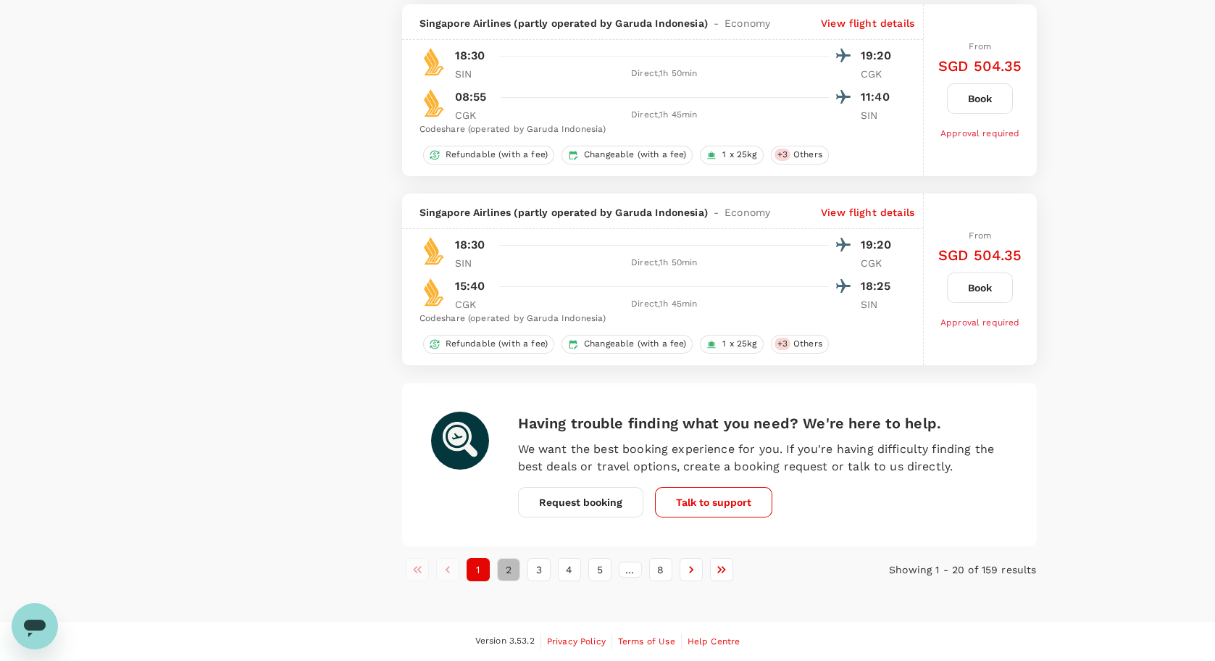
click at [511, 575] on button "2" at bounding box center [508, 569] width 23 height 23
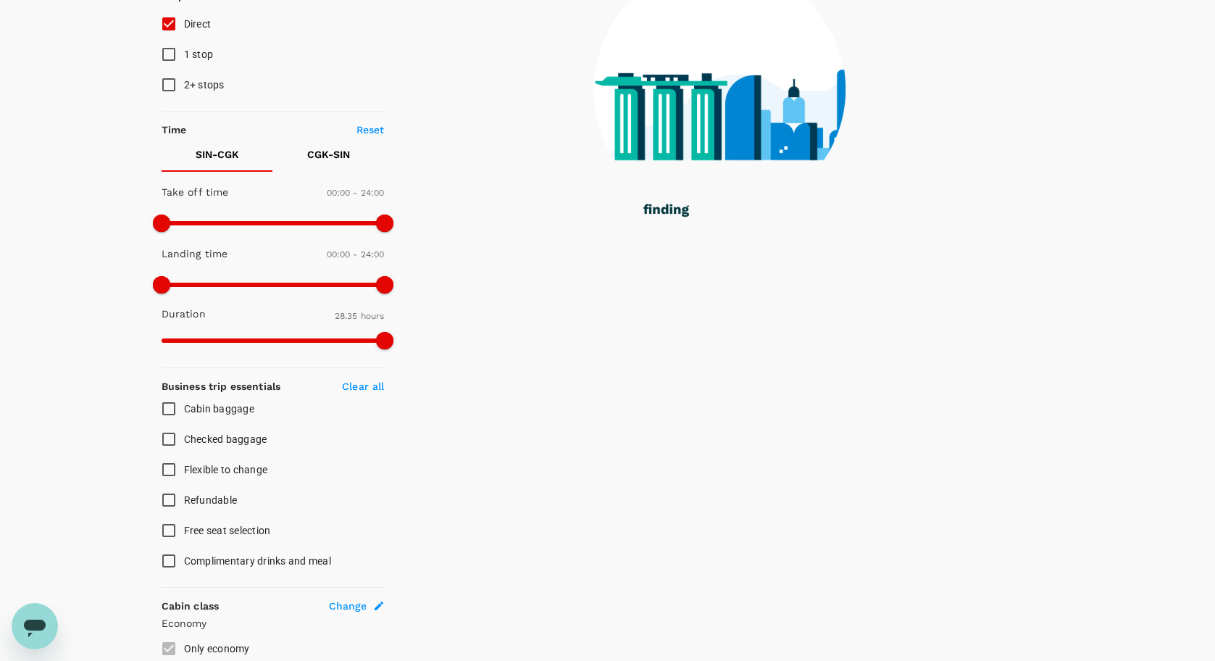
scroll to position [0, 0]
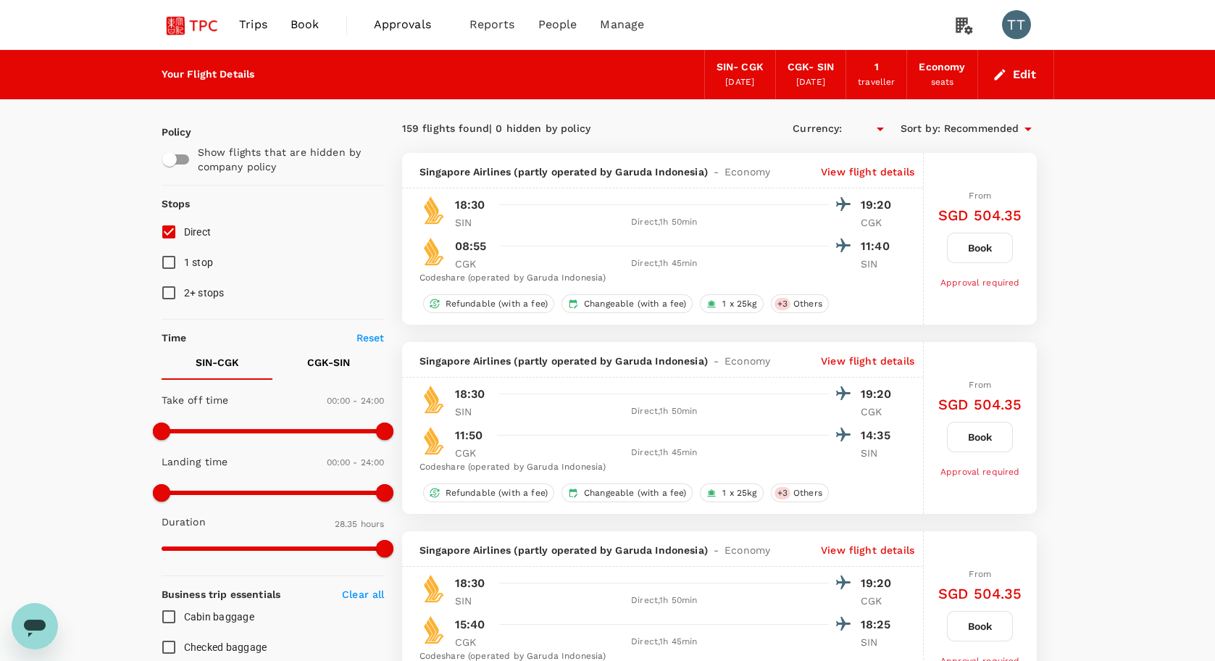
type input "SGD"
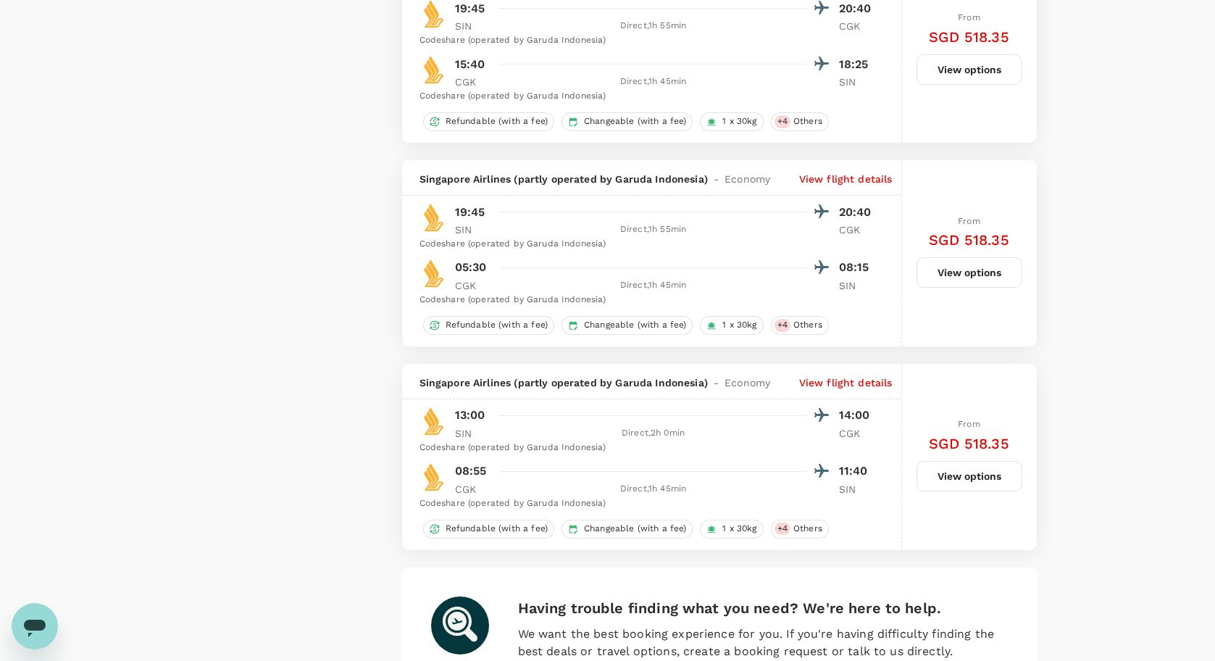
scroll to position [3549, 0]
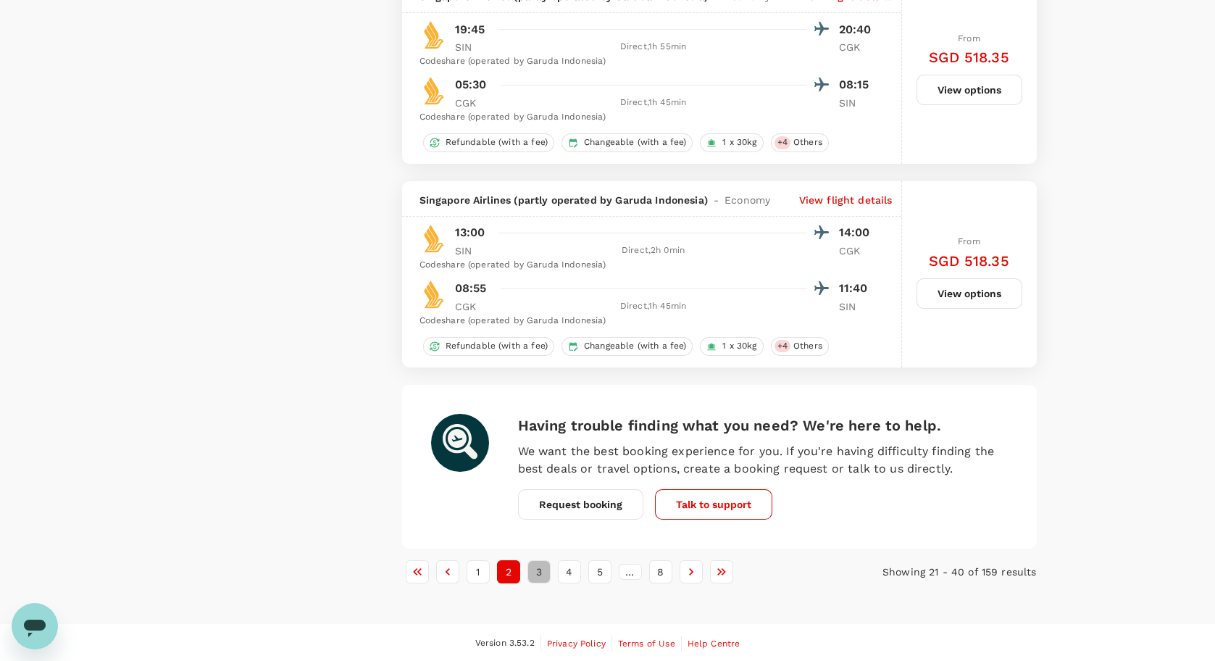
click at [540, 583] on button "3" at bounding box center [538, 571] width 23 height 23
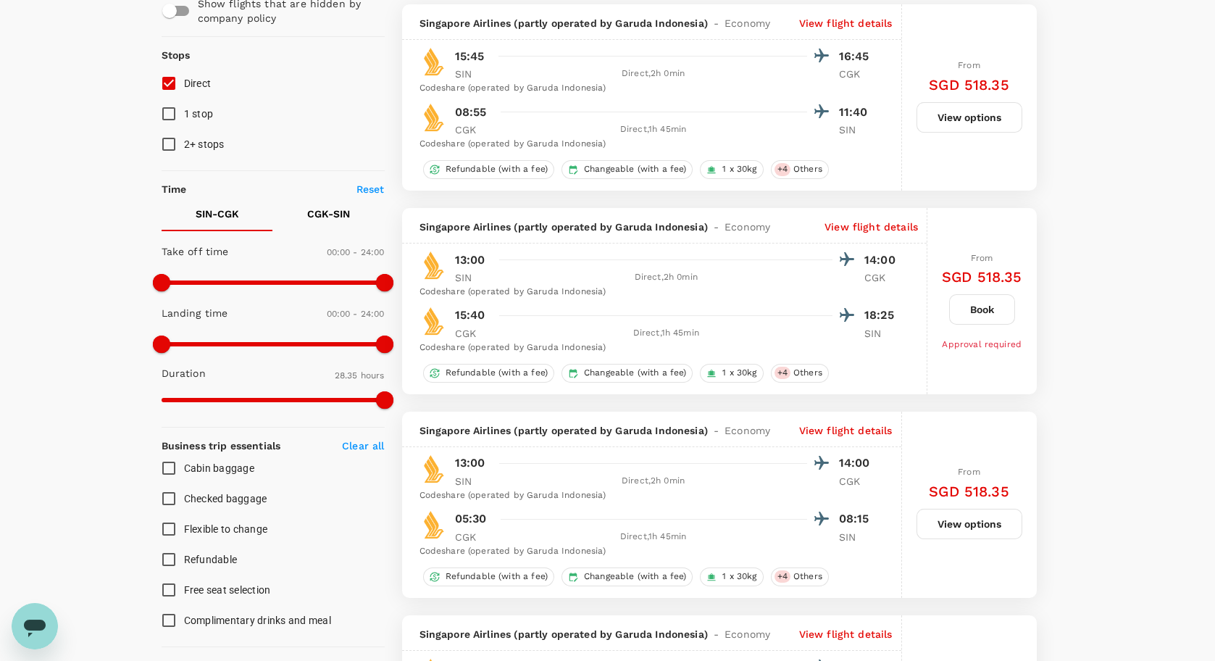
scroll to position [145, 0]
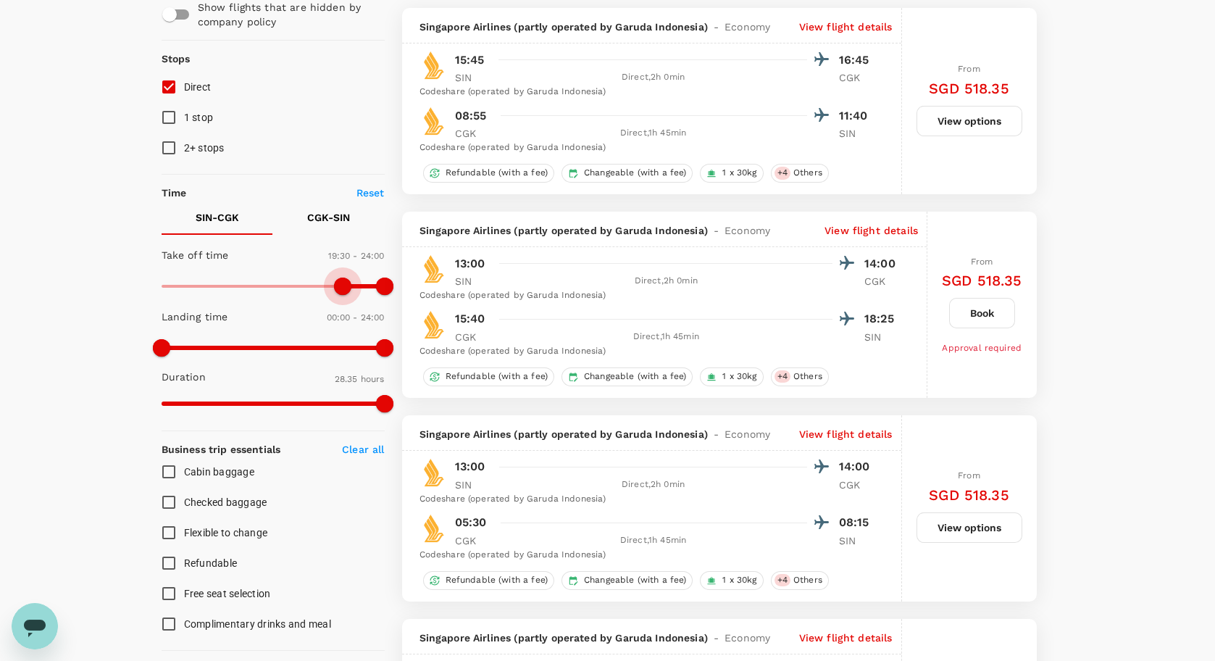
type input "1200"
drag, startPoint x: 164, startPoint y: 287, endPoint x: 347, endPoint y: 292, distance: 183.3
click at [347, 292] on span at bounding box center [346, 285] width 17 height 17
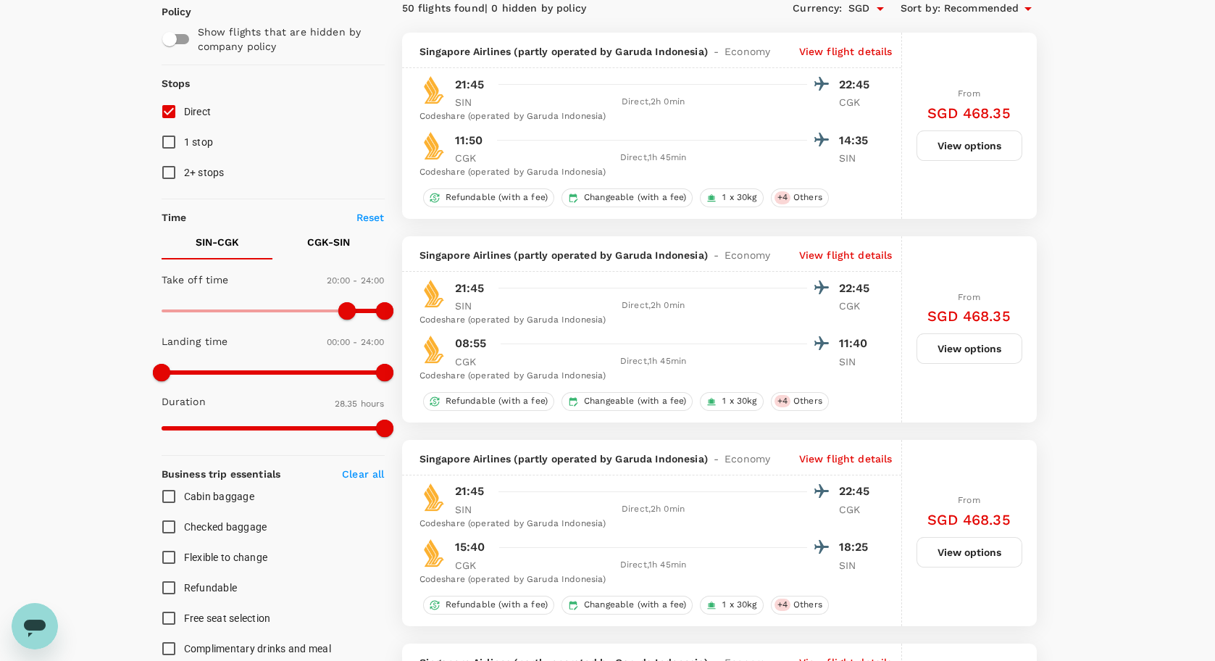
scroll to position [117, 0]
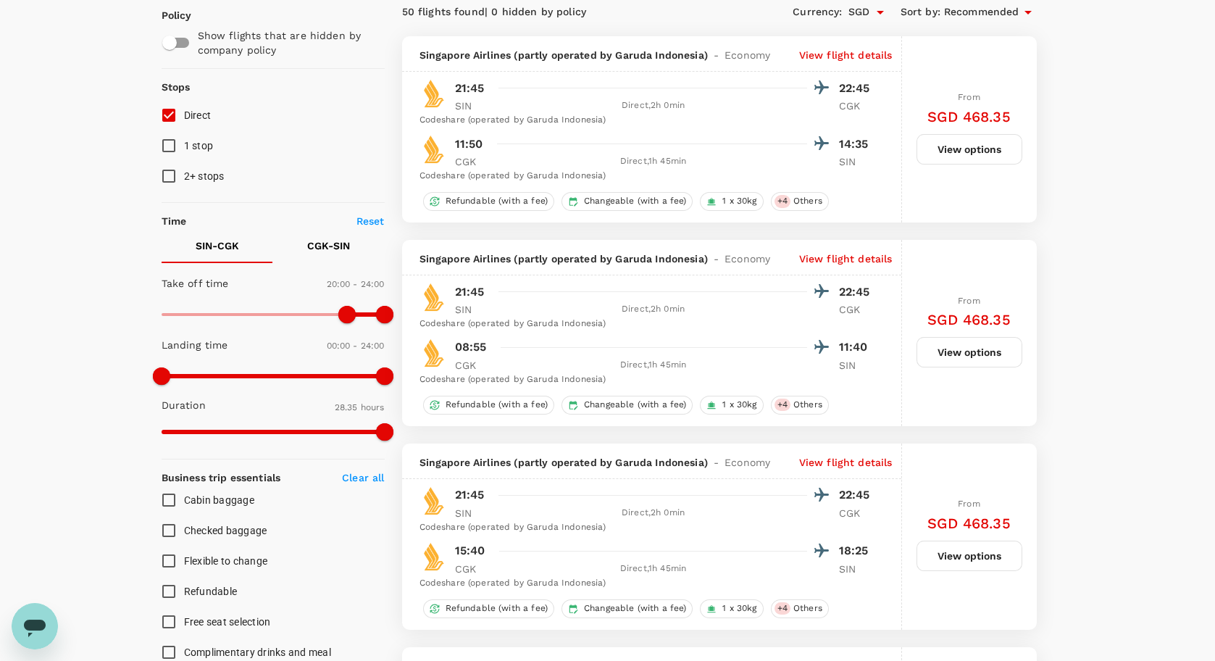
click at [330, 246] on p "CGK - SIN" at bounding box center [328, 245] width 43 height 14
type input "1140"
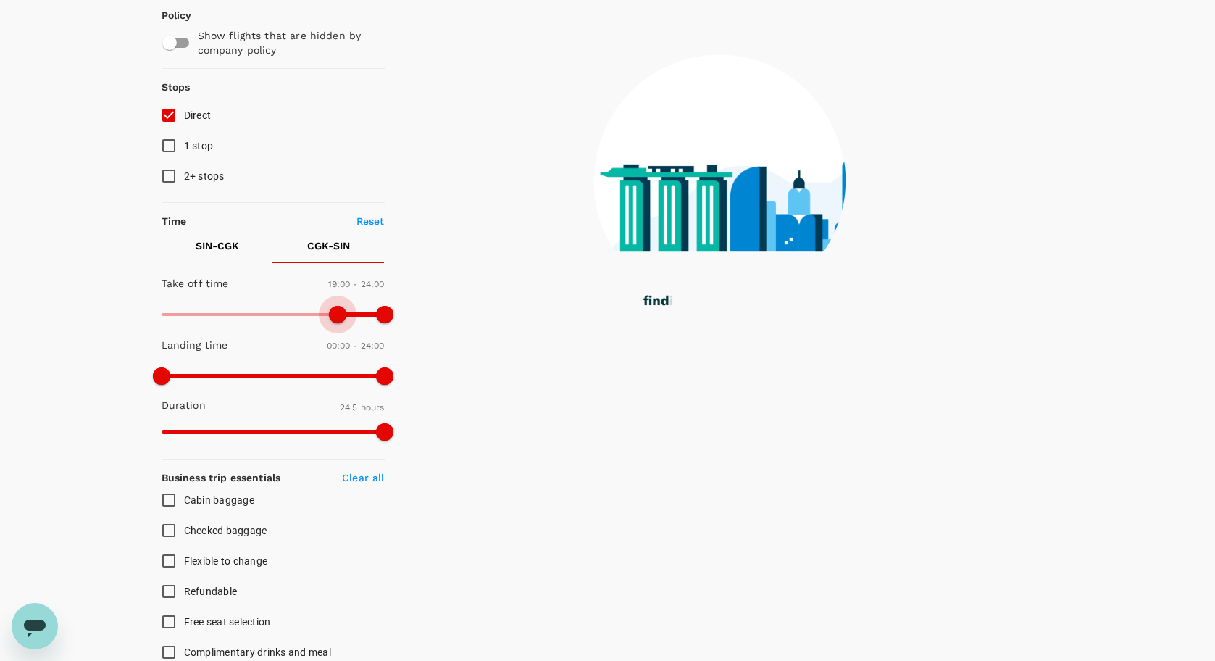
drag, startPoint x: 158, startPoint y: 309, endPoint x: 337, endPoint y: 327, distance: 179.8
click at [337, 323] on span at bounding box center [337, 314] width 17 height 17
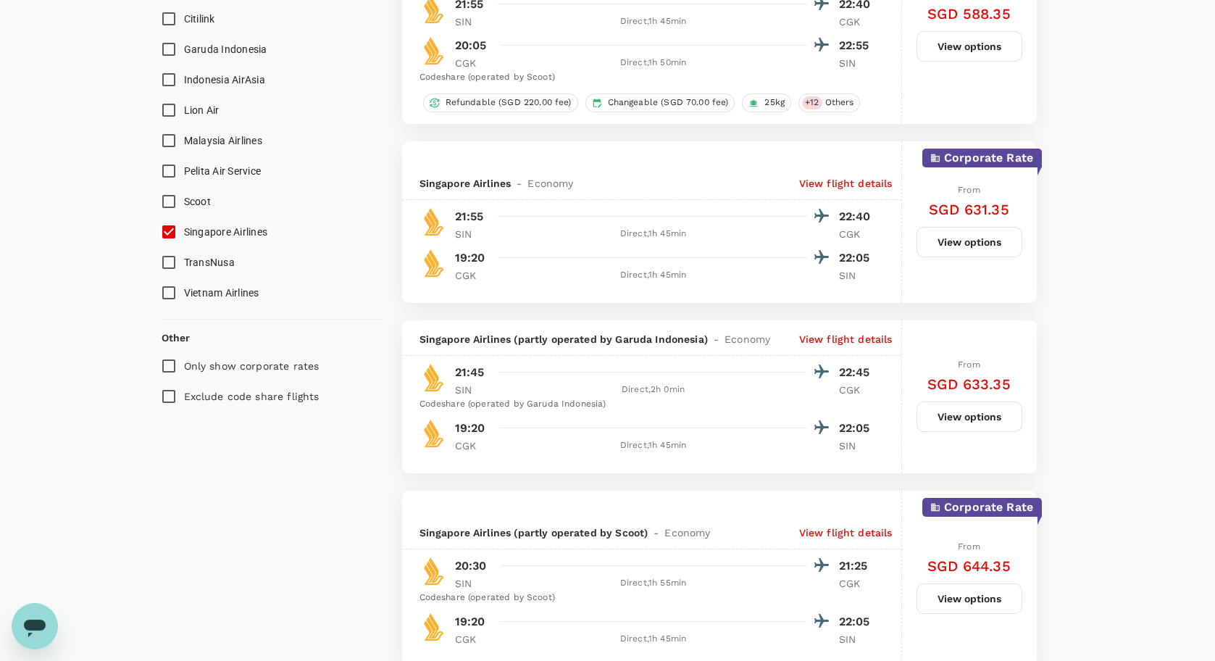
scroll to position [1058, 0]
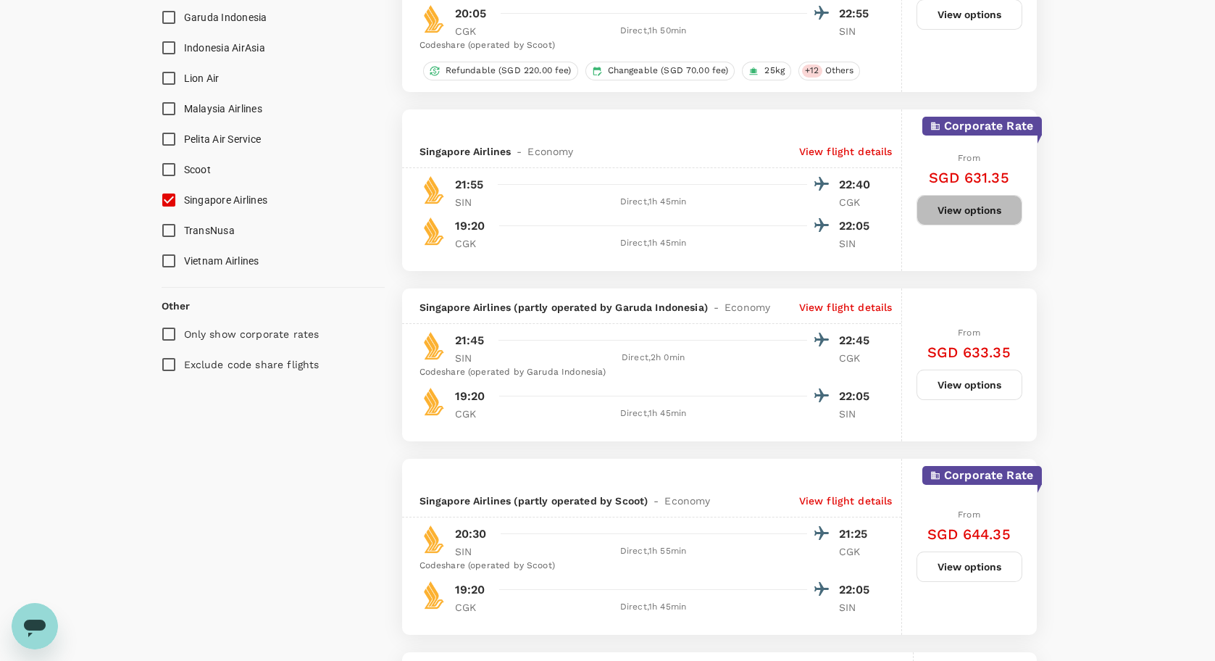
click at [995, 213] on button "View options" at bounding box center [969, 210] width 106 height 30
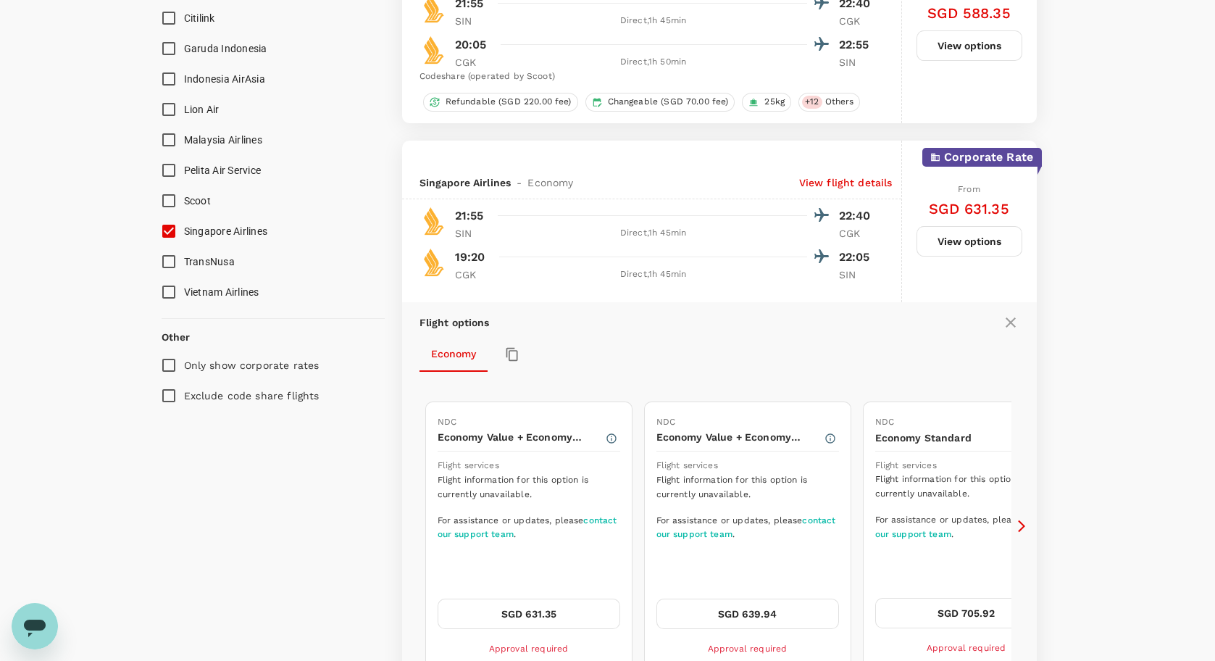
scroll to position [1100, 0]
